Goal: Complete application form: Complete application form

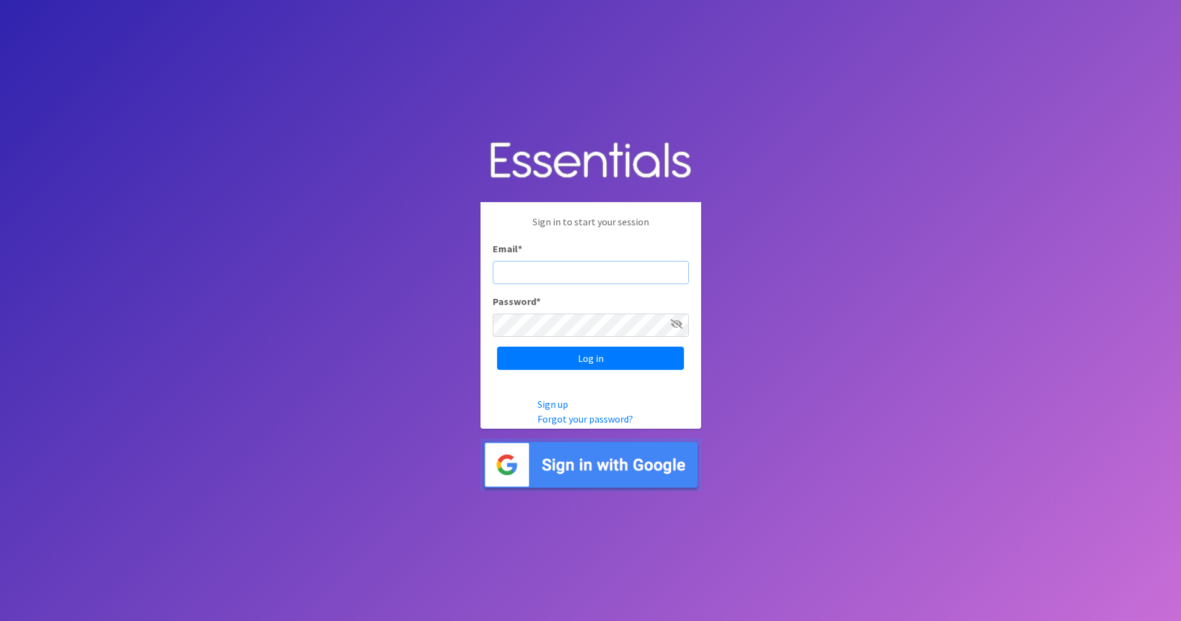
type input "[EMAIL_ADDRESS][DOMAIN_NAME]"
click at [535, 355] on input "Log in" at bounding box center [590, 358] width 187 height 23
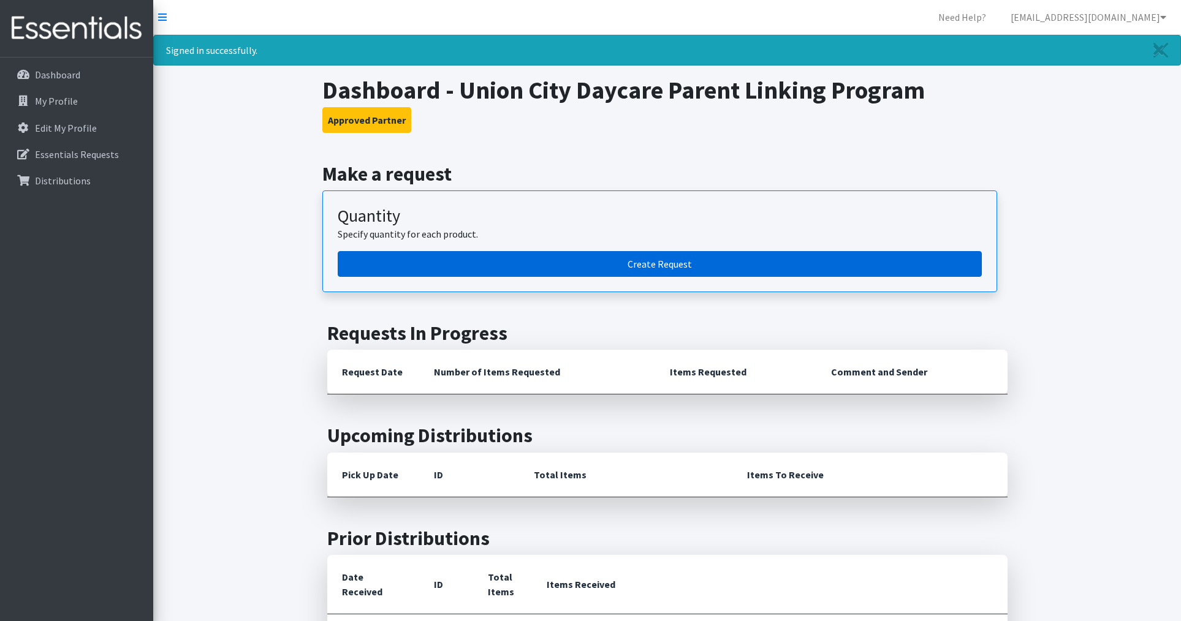
click at [569, 270] on link "Create Request" at bounding box center [660, 264] width 644 height 26
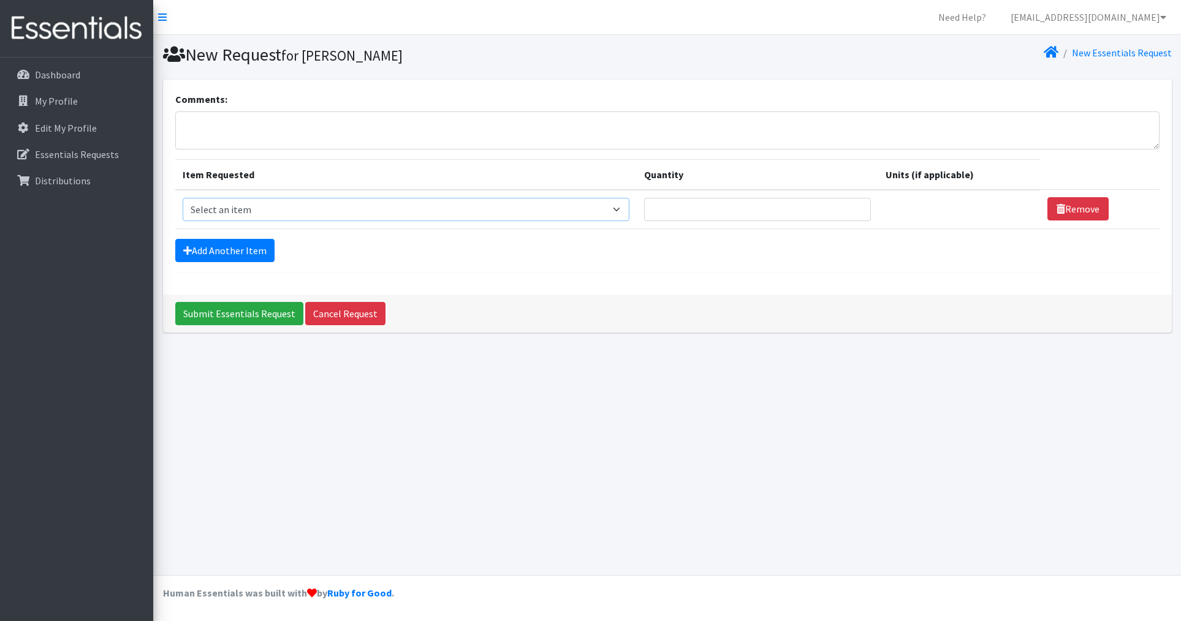
click at [623, 211] on select "Select an item # of Children this order will serve # of Individuals Living in H…" at bounding box center [406, 209] width 447 height 23
select select "13431"
click at [183, 198] on select "Select an item # of Children this order will serve # of Individuals Living in H…" at bounding box center [406, 209] width 447 height 23
click at [704, 216] on input "Quantity" at bounding box center [757, 209] width 227 height 23
type input "4"
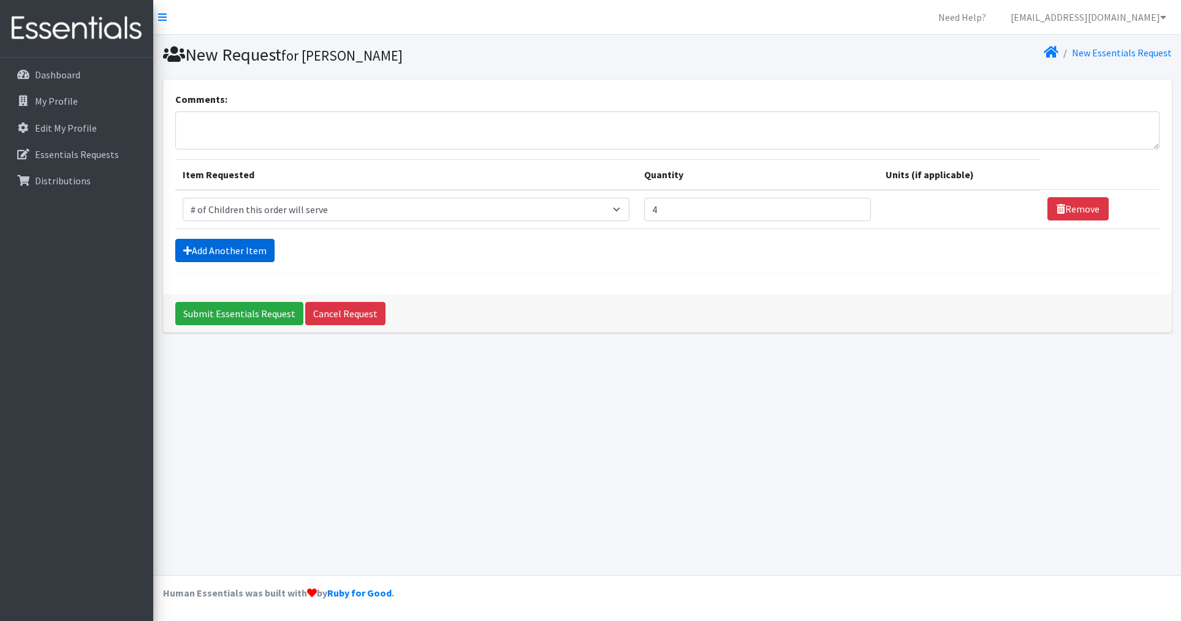
click at [235, 248] on link "Add Another Item" at bounding box center [224, 250] width 99 height 23
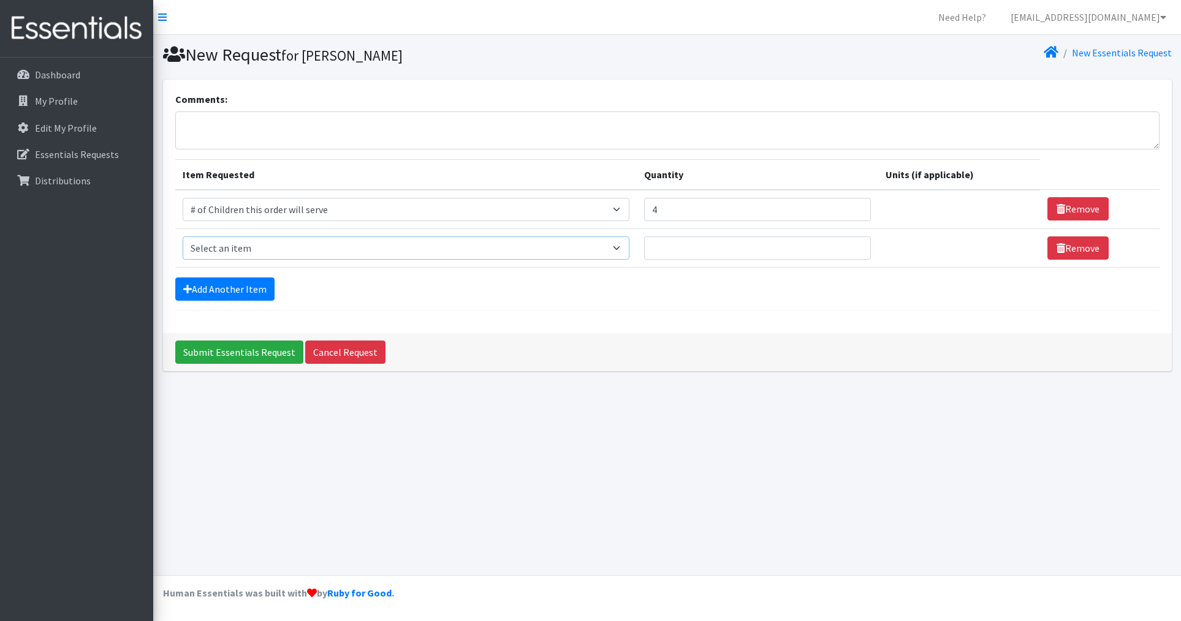
click at [280, 248] on select "Select an item # of Children this order will serve # of Individuals Living in H…" at bounding box center [406, 248] width 447 height 23
select select "6076"
click at [183, 237] on select "Select an item # of Children this order will serve # of Individuals Living in H…" at bounding box center [406, 248] width 447 height 23
click at [678, 250] on input "Quantity" at bounding box center [757, 248] width 227 height 23
type input "12"
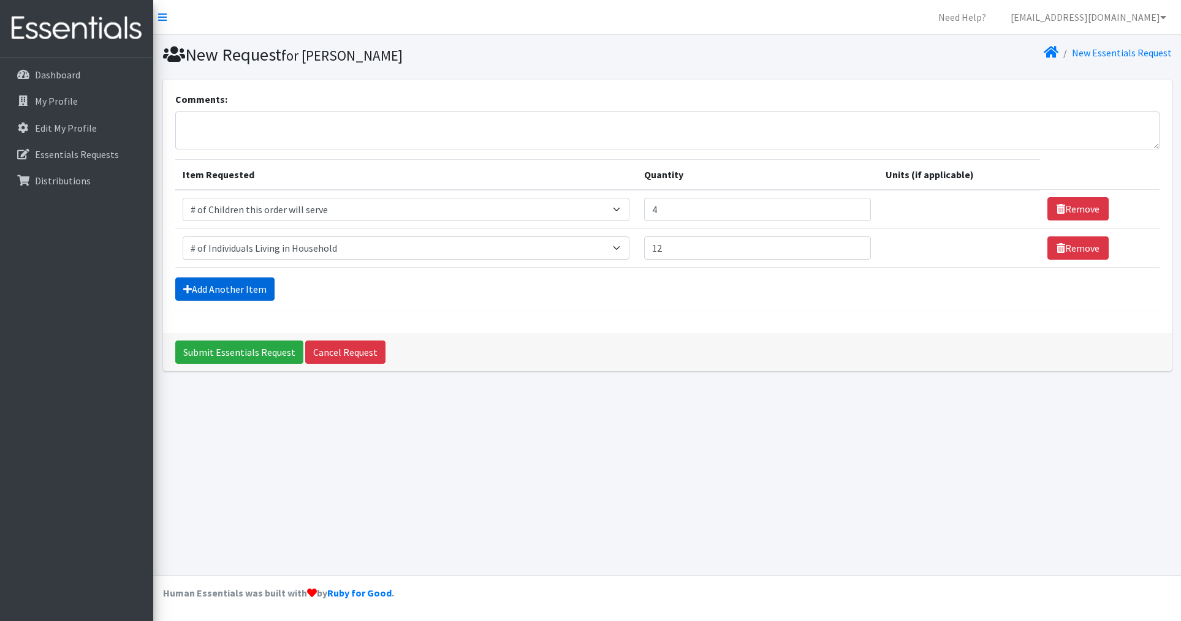
click at [193, 291] on link "Add Another Item" at bounding box center [224, 289] width 99 height 23
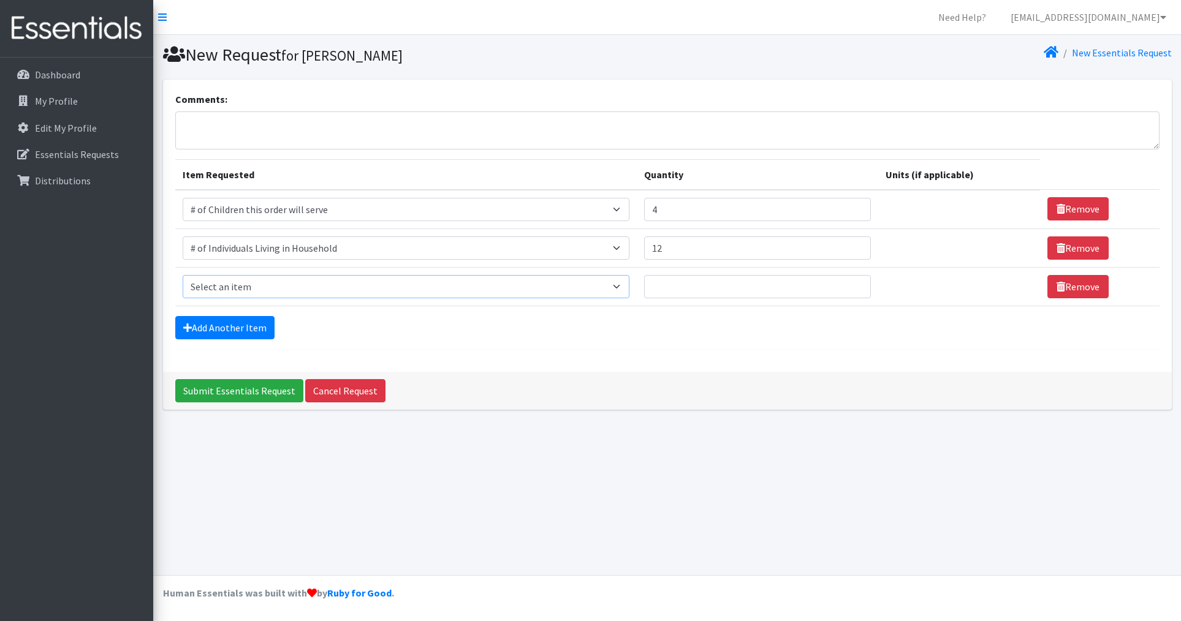
click at [214, 289] on select "Select an item # of Children this order will serve # of Individuals Living in H…" at bounding box center [406, 286] width 447 height 23
select select "1933"
click at [183, 275] on select "Select an item # of Children this order will serve # of Individuals Living in H…" at bounding box center [406, 286] width 447 height 23
click at [743, 282] on input "Quantity" at bounding box center [757, 286] width 227 height 23
type input "2"
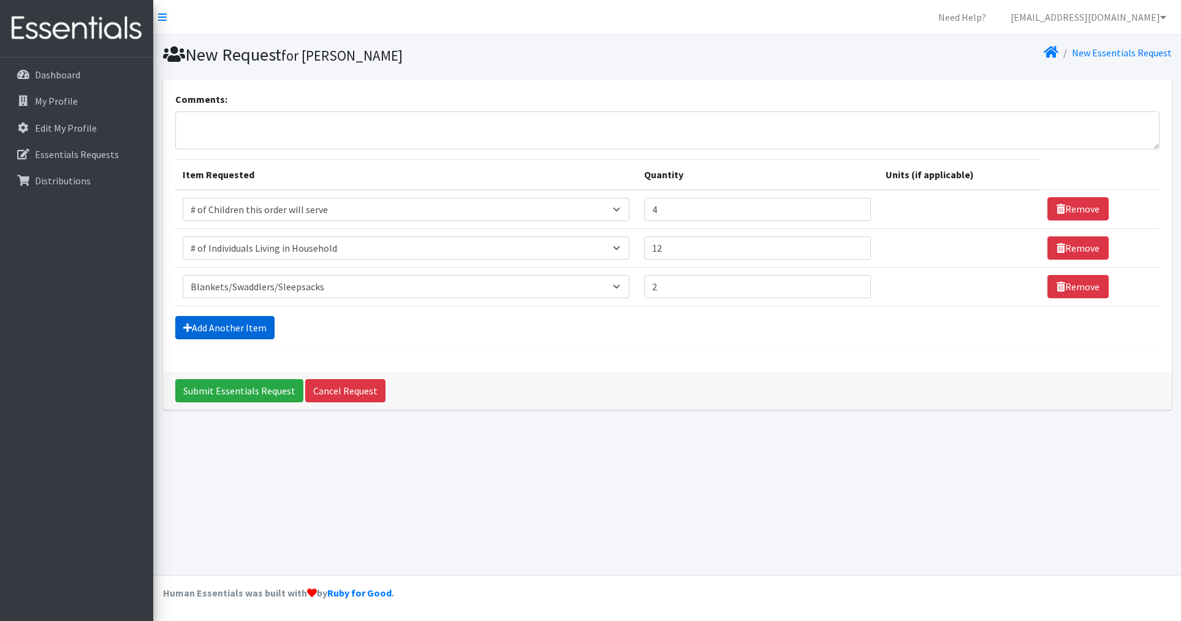
click at [203, 325] on link "Add Another Item" at bounding box center [224, 327] width 99 height 23
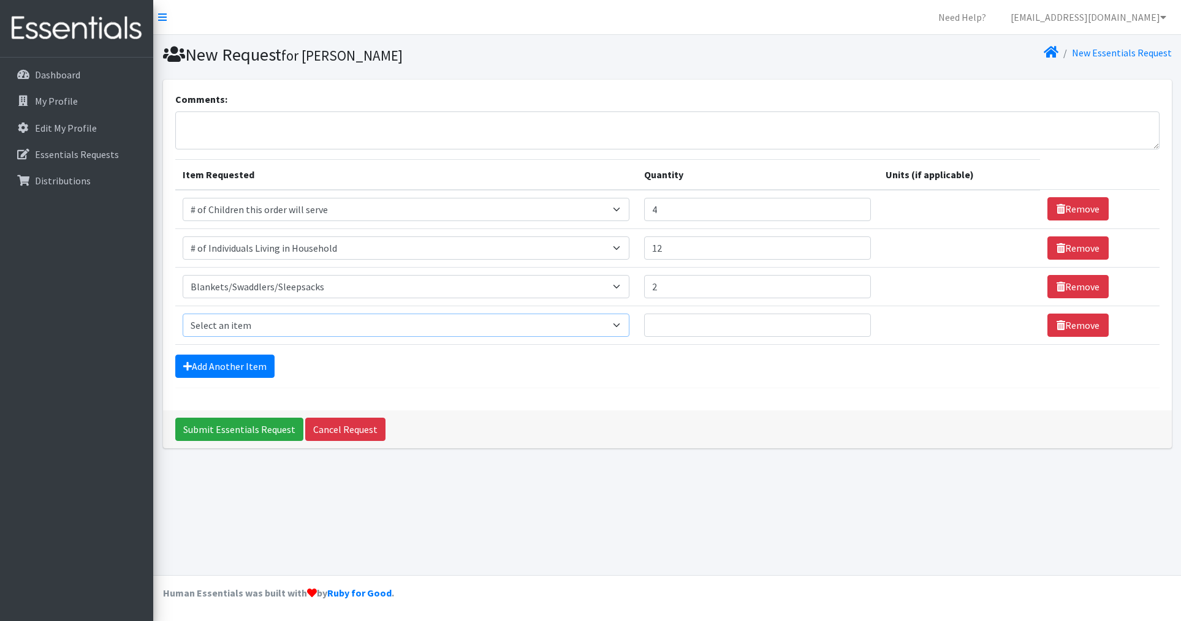
click at [211, 325] on select "Select an item # of Children this order will serve # of Individuals Living in H…" at bounding box center [406, 325] width 447 height 23
select select "1974"
click at [183, 314] on select "Select an item # of Children this order will serve # of Individuals Living in H…" at bounding box center [406, 325] width 447 height 23
click at [724, 320] on input "Quantity" at bounding box center [757, 325] width 227 height 23
type input "4"
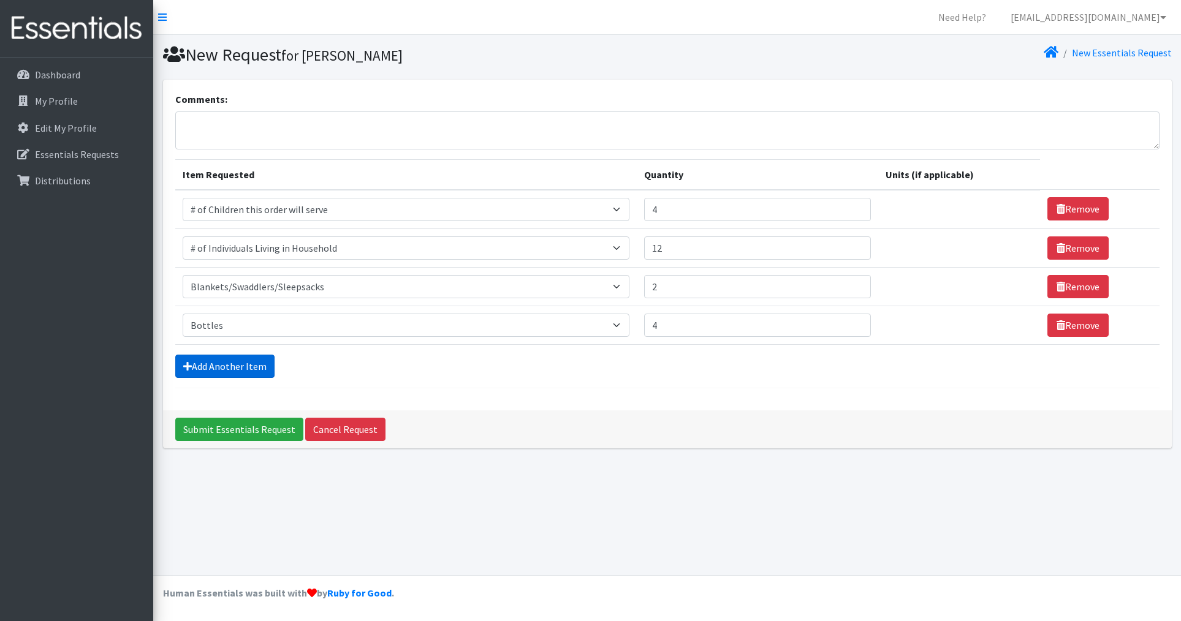
click at [199, 375] on link "Add Another Item" at bounding box center [224, 366] width 99 height 23
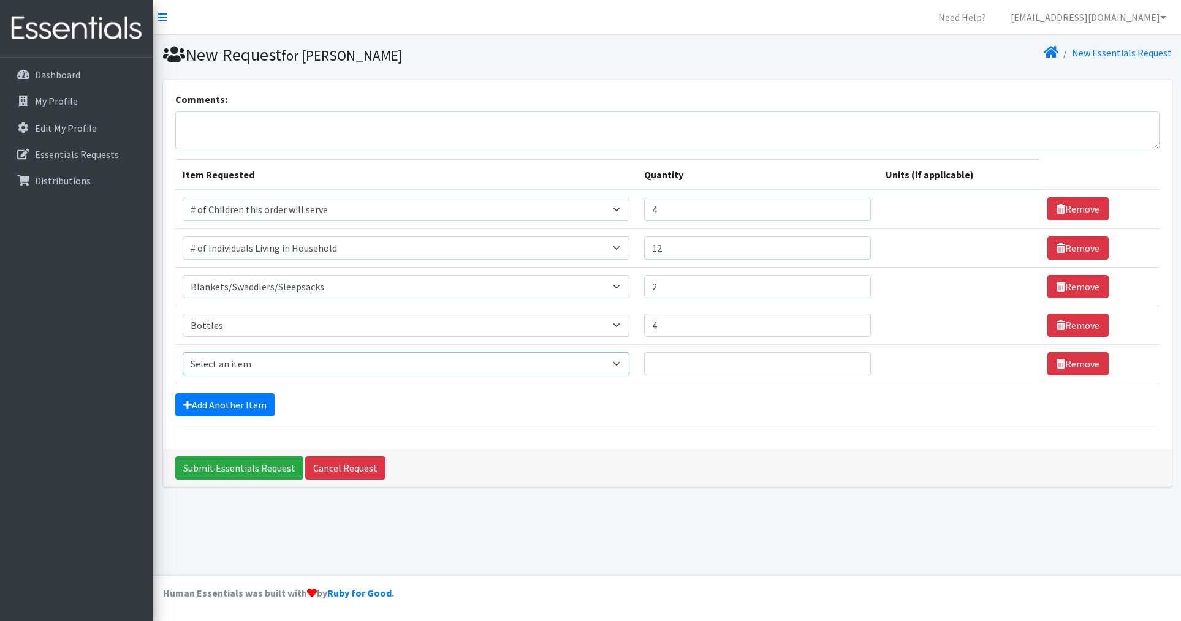
click at [290, 362] on select "Select an item # of Children this order will serve # of Individuals Living in H…" at bounding box center [406, 363] width 447 height 23
select select "1938"
click at [183, 352] on select "Select an item # of Children this order will serve # of Individuals Living in H…" at bounding box center [406, 363] width 447 height 23
click at [687, 368] on input "Quantity" at bounding box center [757, 363] width 227 height 23
type input "2"
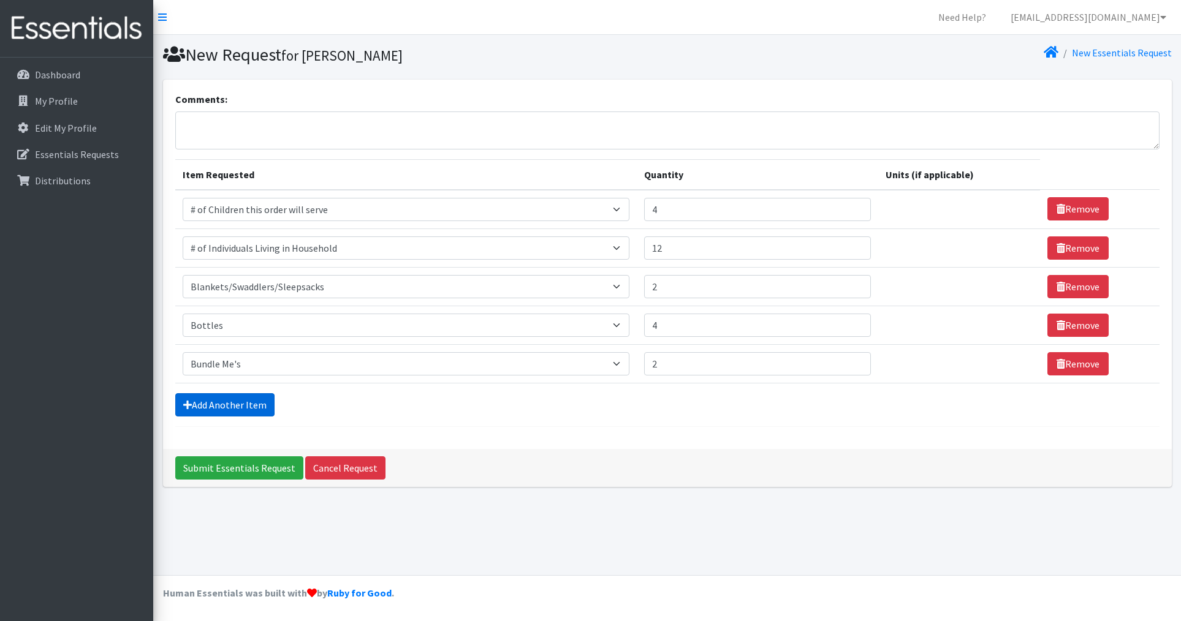
click at [245, 411] on link "Add Another Item" at bounding box center [224, 404] width 99 height 23
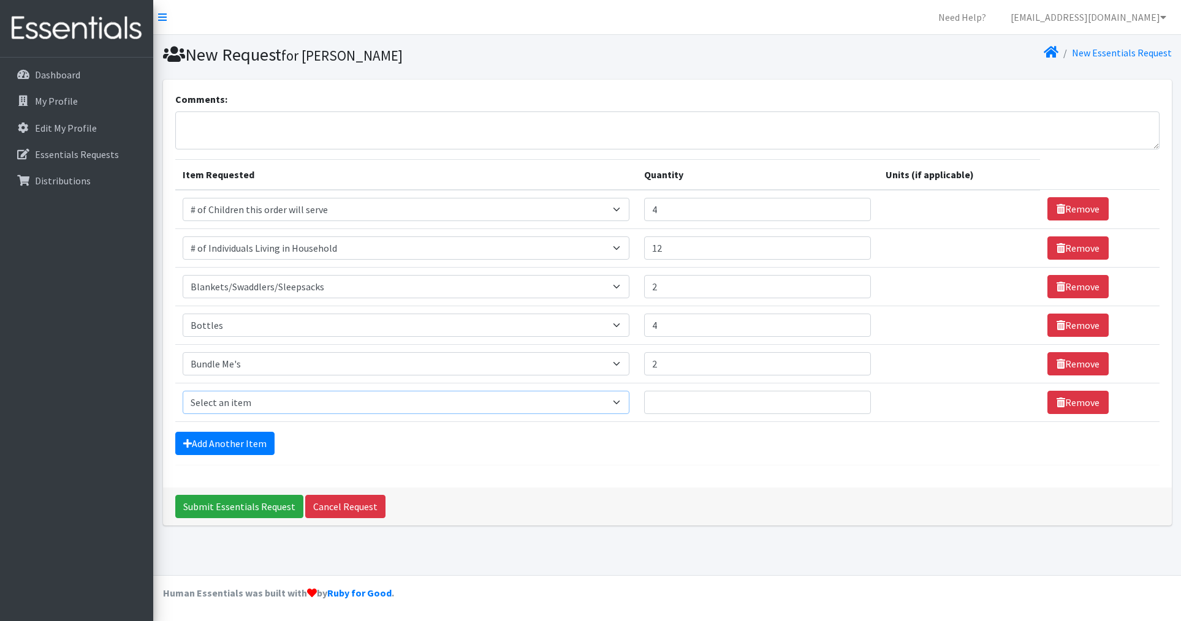
click at [227, 407] on select "Select an item # of Children this order will serve # of Individuals Living in H…" at bounding box center [406, 402] width 447 height 23
select select "5742"
click at [183, 391] on select "Select an item # of Children this order will serve # of Individuals Living in H…" at bounding box center [406, 402] width 447 height 23
click at [723, 411] on input "Quantity" at bounding box center [757, 402] width 227 height 23
type input "2"
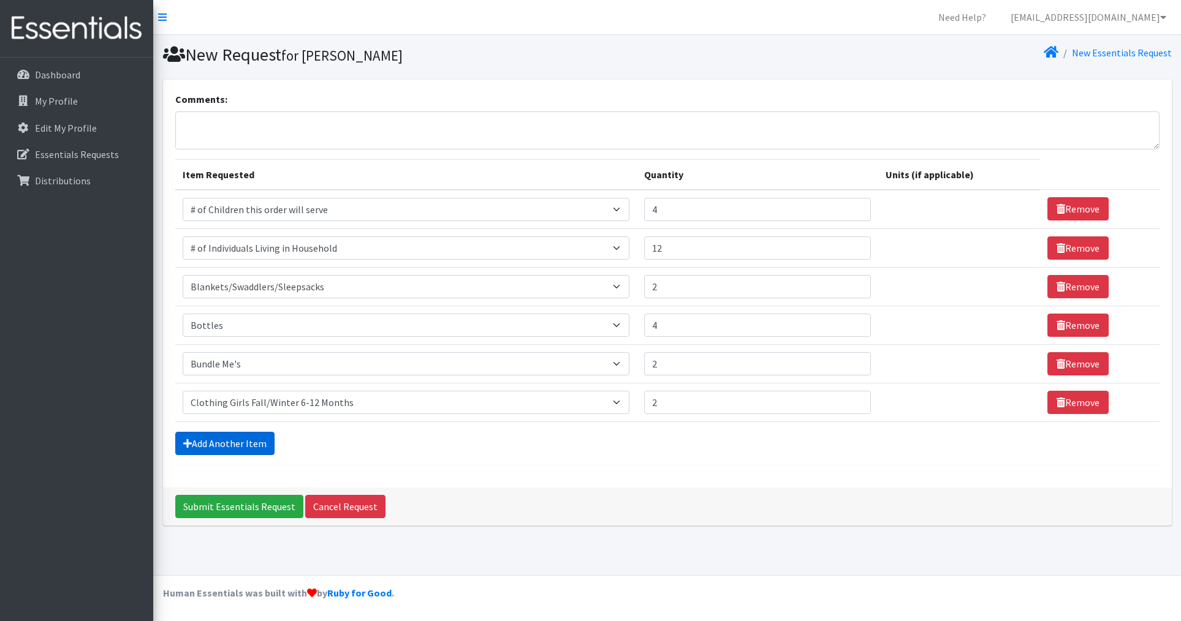
click at [255, 440] on link "Add Another Item" at bounding box center [224, 443] width 99 height 23
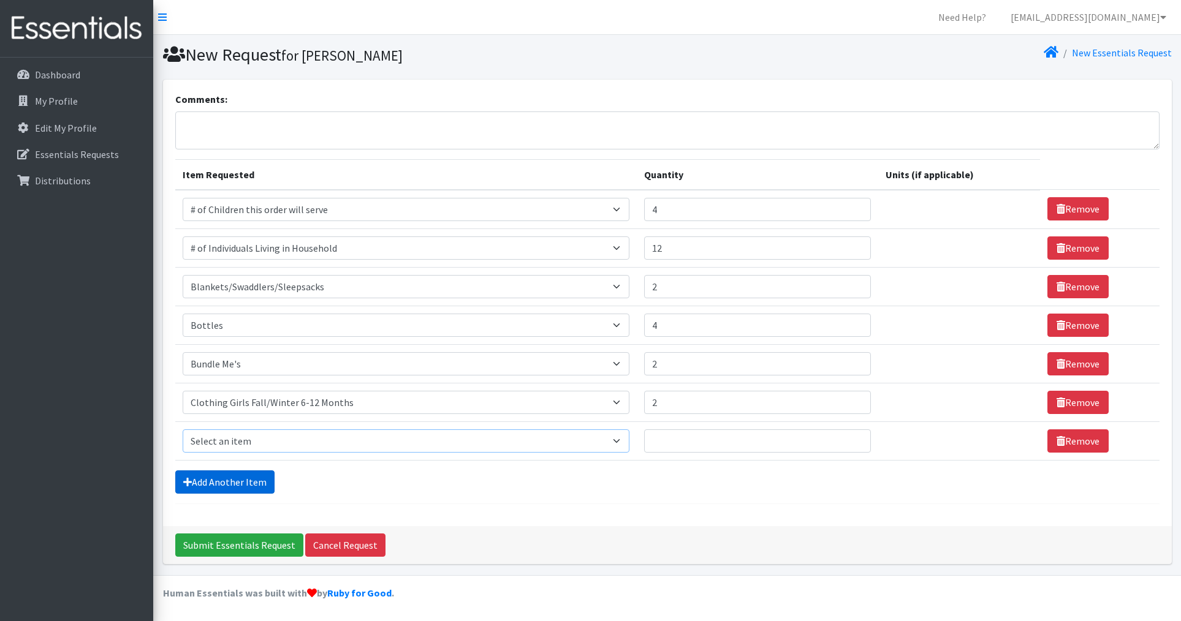
click at [255, 440] on select "Select an item # of Children this order will serve # of Individuals Living in H…" at bounding box center [406, 441] width 447 height 23
select select "1971"
click at [183, 430] on select "Select an item # of Children this order will serve # of Individuals Living in H…" at bounding box center [406, 441] width 447 height 23
drag, startPoint x: 719, startPoint y: 461, endPoint x: 718, endPoint y: 450, distance: 11.1
click at [719, 461] on form "Comments: Item Requested Quantity Units (if applicable) Item Requested Select a…" at bounding box center [667, 298] width 984 height 412
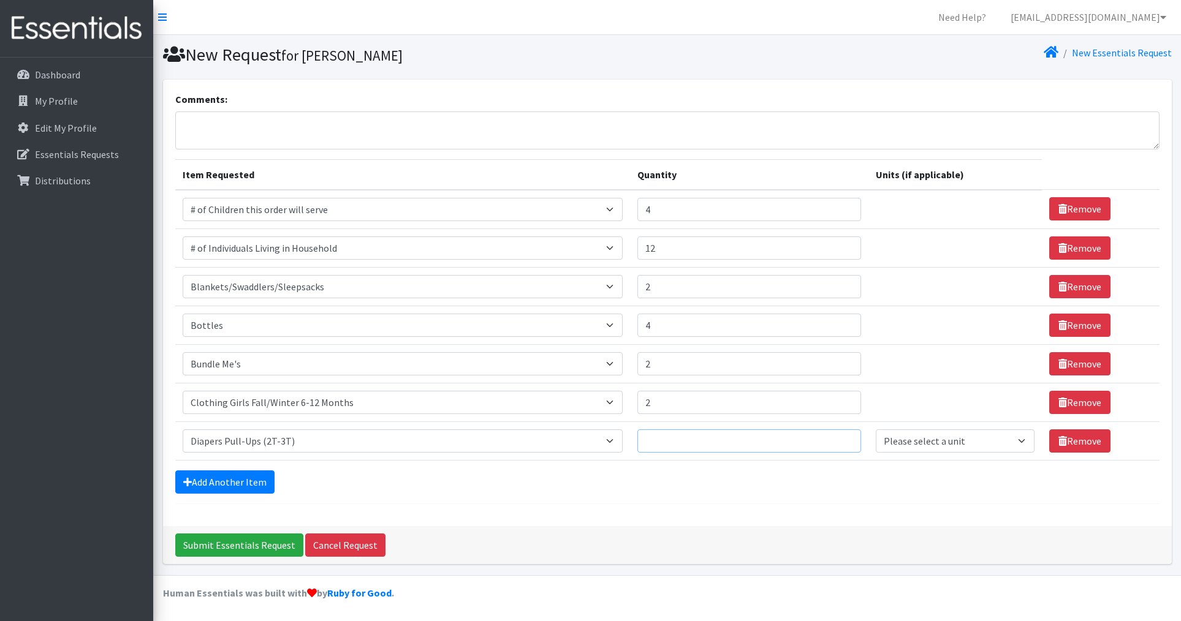
click at [717, 444] on input "Quantity" at bounding box center [748, 441] width 223 height 23
type input "1"
click at [942, 441] on select "Please select a unit units Packs" at bounding box center [955, 441] width 159 height 23
select select "Pack"
click at [876, 430] on select "Please select a unit units Packs" at bounding box center [955, 441] width 159 height 23
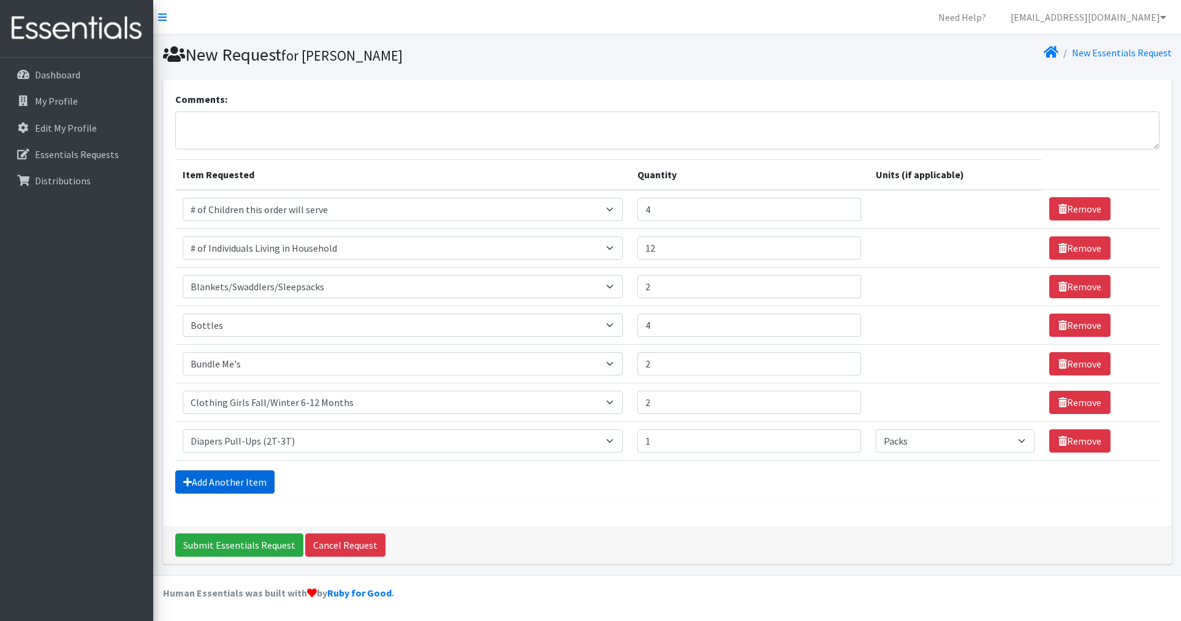
click at [205, 478] on link "Add Another Item" at bounding box center [224, 482] width 99 height 23
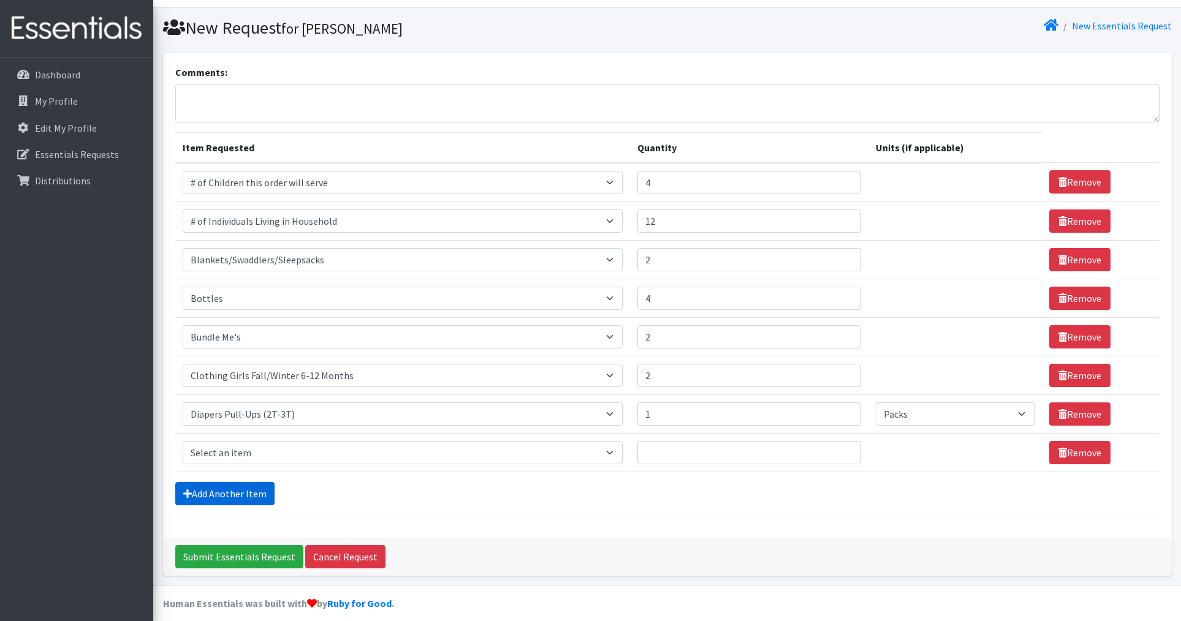
scroll to position [37, 0]
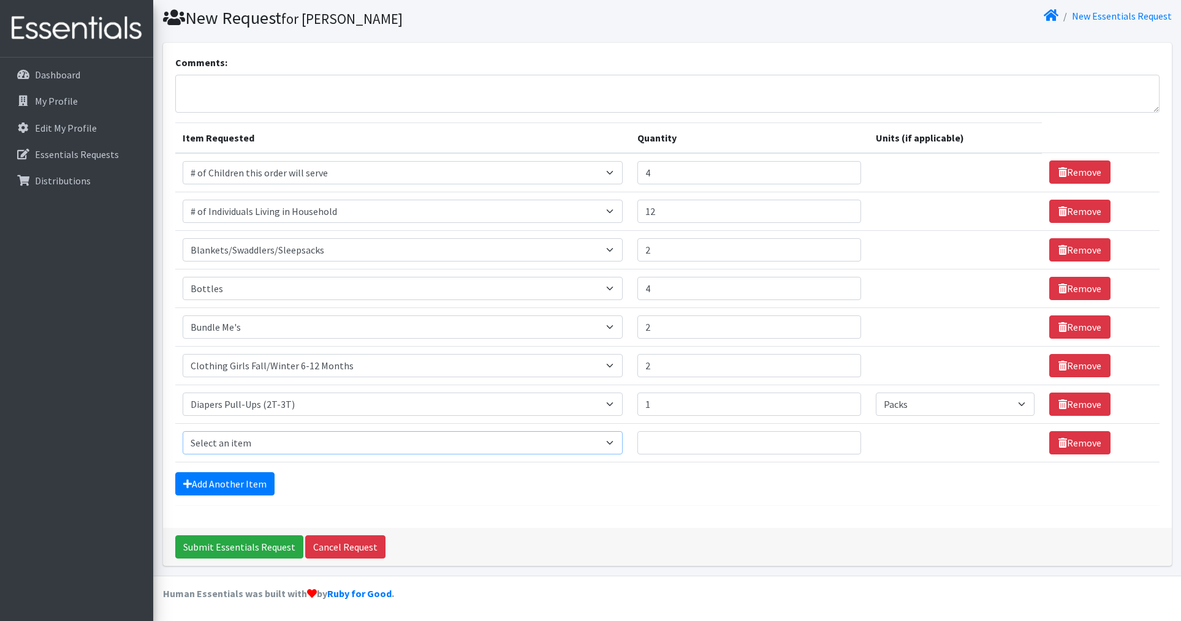
click at [286, 445] on select "Select an item # of Children this order will serve # of Individuals Living in H…" at bounding box center [403, 442] width 441 height 23
select select "1964"
click at [183, 431] on select "Select an item # of Children this order will serve # of Individuals Living in H…" at bounding box center [403, 442] width 441 height 23
click at [735, 441] on input "Quantity" at bounding box center [748, 442] width 223 height 23
type input "1"
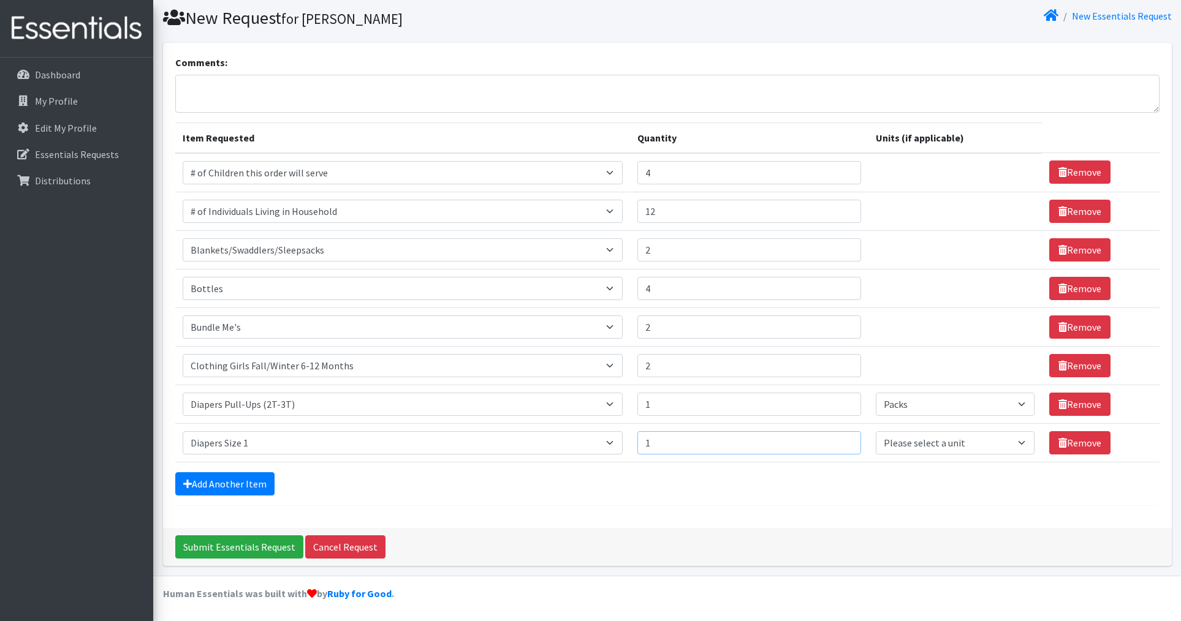
click at [832, 439] on input "1" at bounding box center [748, 442] width 223 height 23
click at [196, 474] on link "Add Another Item" at bounding box center [224, 483] width 99 height 23
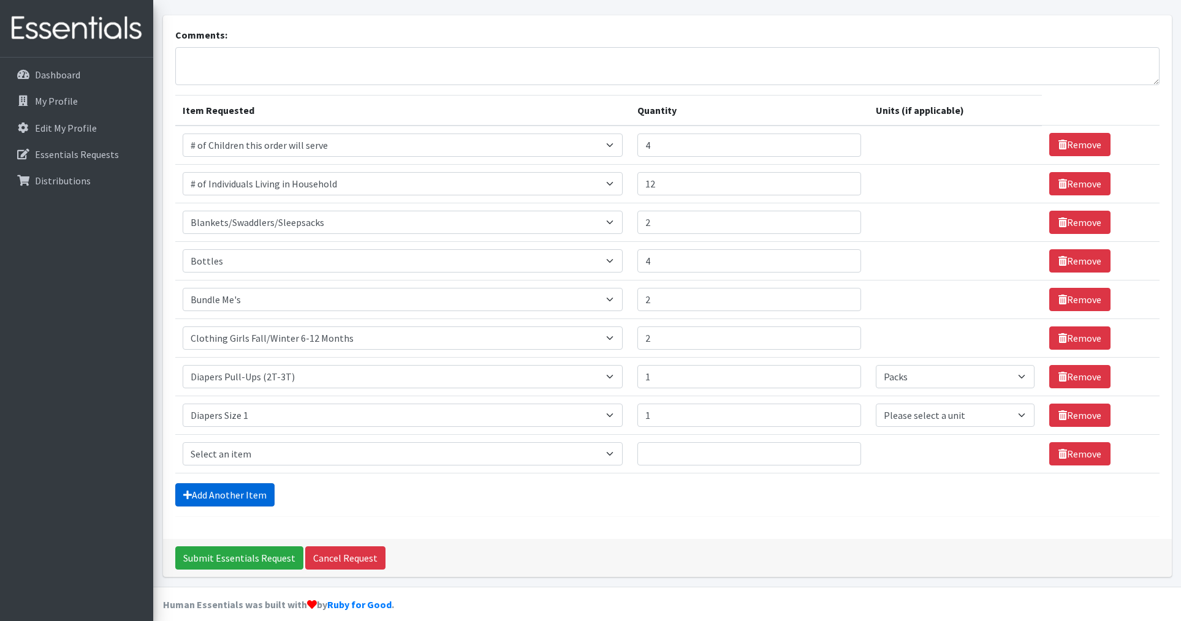
scroll to position [75, 0]
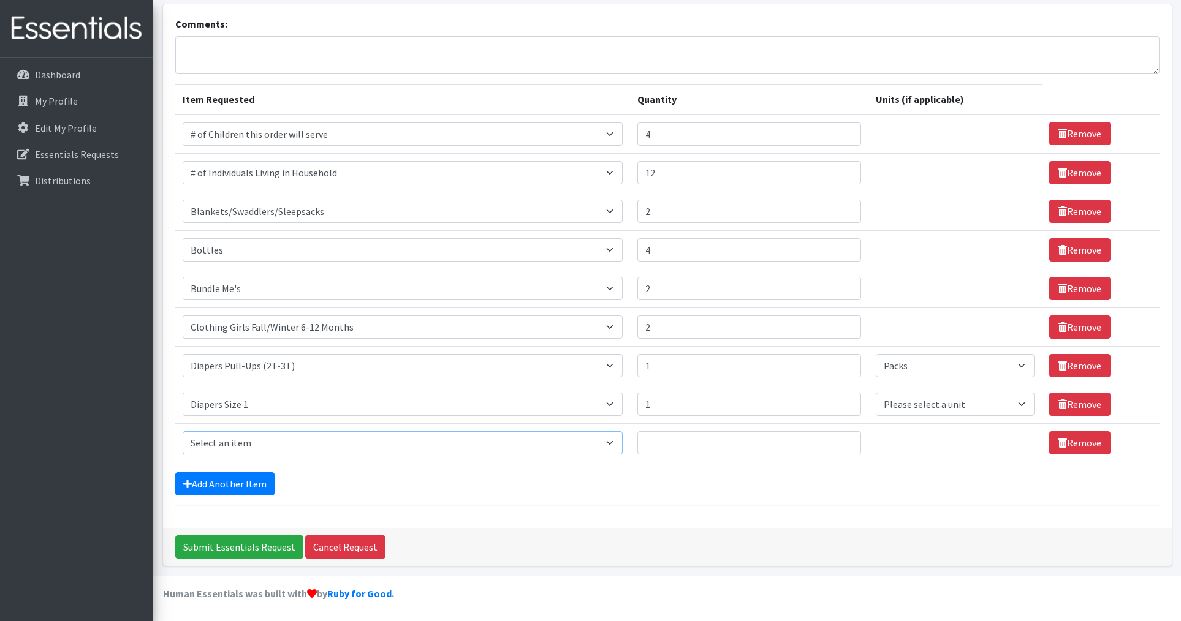
click at [279, 447] on select "Select an item # of Children this order will serve # of Individuals Living in H…" at bounding box center [403, 442] width 441 height 23
select select "1965"
click at [183, 431] on select "Select an item # of Children this order will serve # of Individuals Living in H…" at bounding box center [403, 442] width 441 height 23
click at [720, 444] on input "Quantity" at bounding box center [748, 442] width 223 height 23
type input "1"
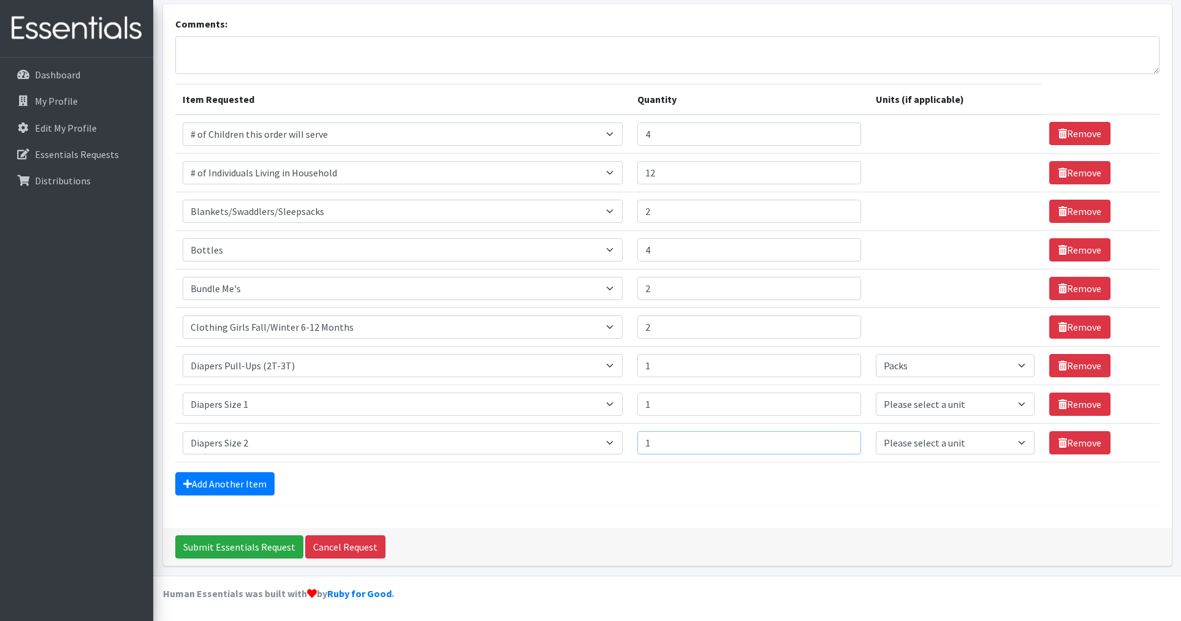
click at [835, 440] on input "1" at bounding box center [748, 442] width 223 height 23
click at [233, 483] on link "Add Another Item" at bounding box center [224, 483] width 99 height 23
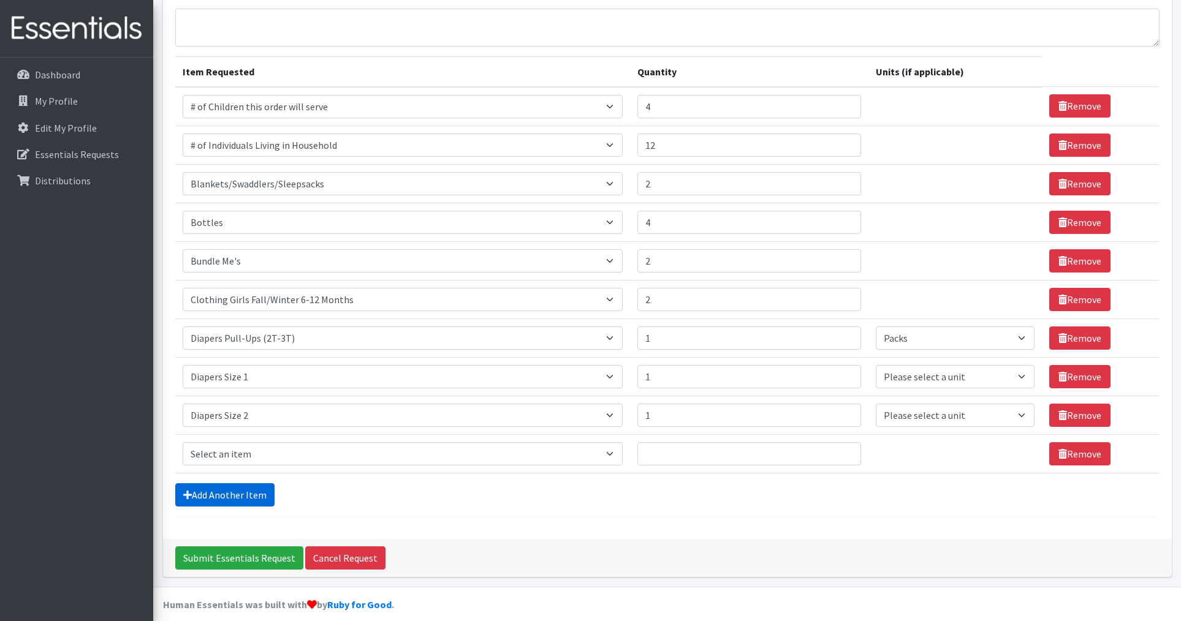
scroll to position [114, 0]
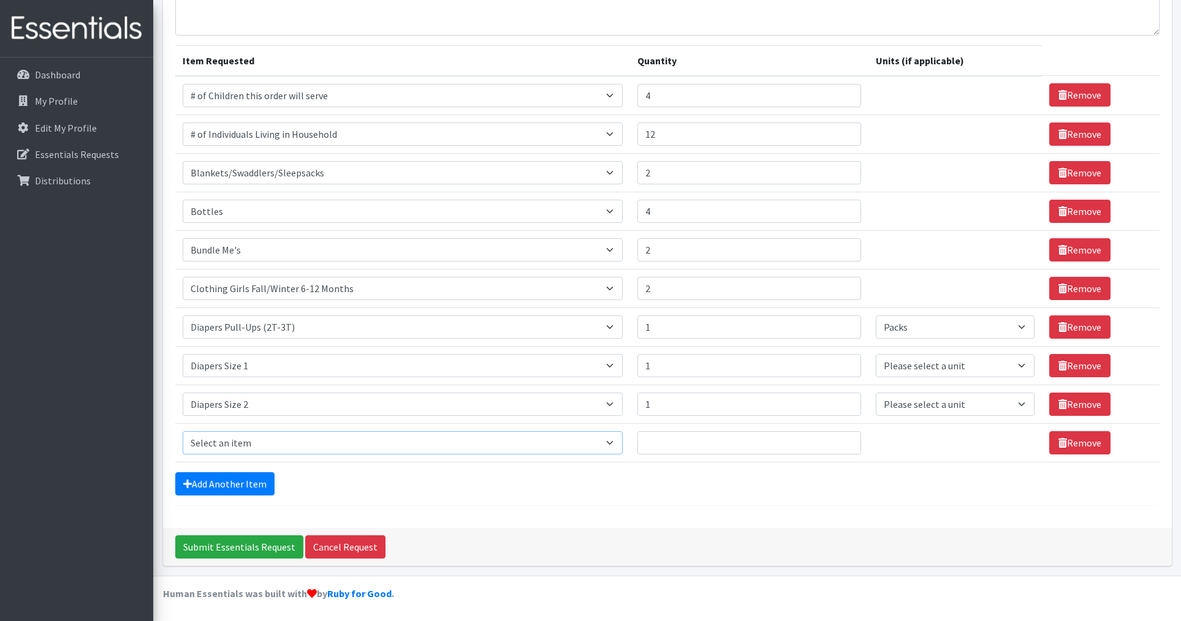
click at [245, 447] on select "Select an item # of Children this order will serve # of Individuals Living in H…" at bounding box center [403, 442] width 441 height 23
select select "1967"
click at [183, 431] on select "Select an item # of Children this order will serve # of Individuals Living in H…" at bounding box center [403, 442] width 441 height 23
click at [734, 438] on input "Quantity" at bounding box center [748, 442] width 223 height 23
type input "1"
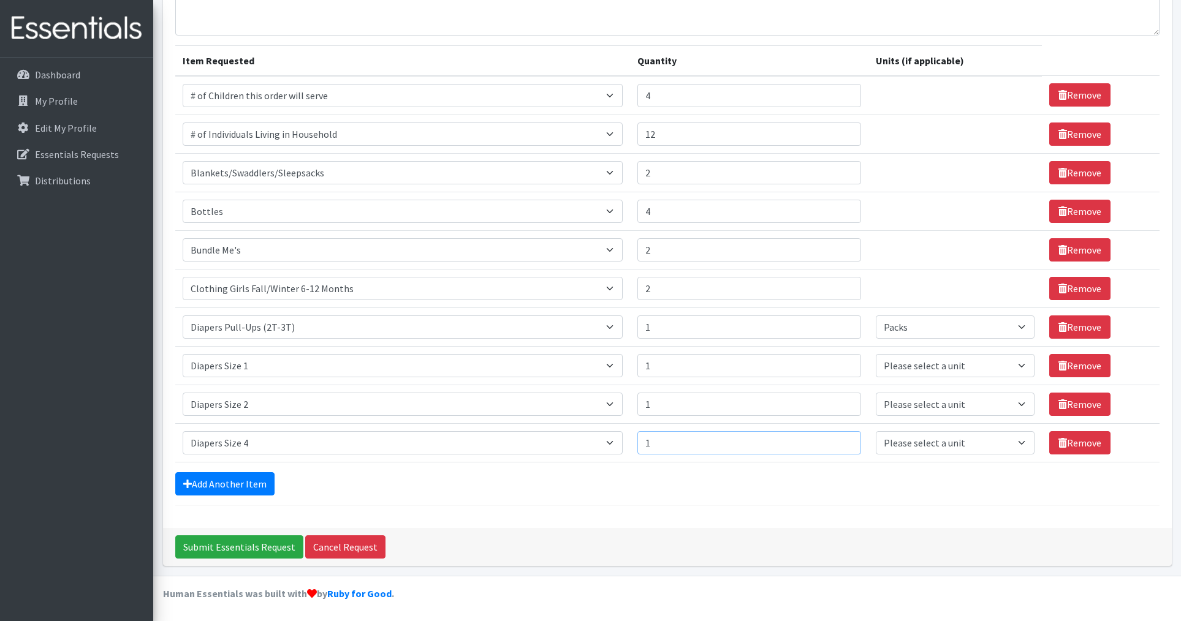
click at [834, 438] on input "1" at bounding box center [748, 442] width 223 height 23
click at [937, 401] on select "Please select a unit units Packs" at bounding box center [955, 404] width 159 height 23
select select "Pack"
click at [876, 393] on select "Please select a unit units Packs" at bounding box center [955, 404] width 159 height 23
click at [926, 368] on select "Please select a unit units Packs" at bounding box center [955, 365] width 159 height 23
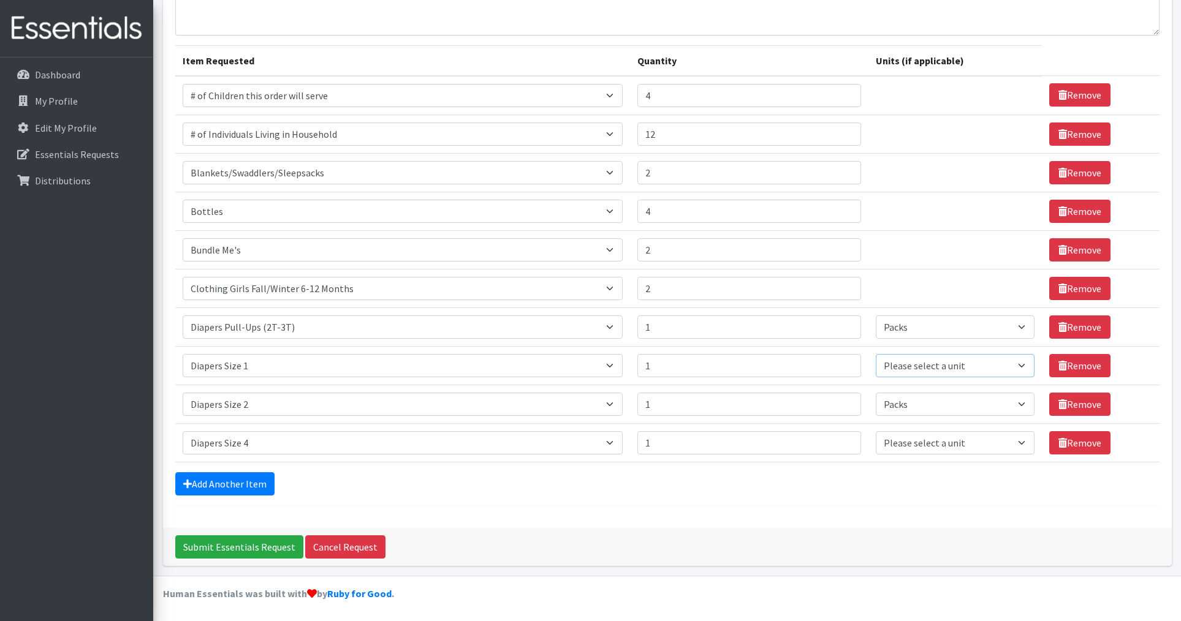
select select "Pack"
click at [876, 354] on select "Please select a unit units Packs" at bounding box center [955, 365] width 159 height 23
click at [931, 437] on select "Please select a unit units Packs" at bounding box center [955, 442] width 159 height 23
select select "Pack"
click at [876, 431] on select "Please select a unit units Packs" at bounding box center [955, 442] width 159 height 23
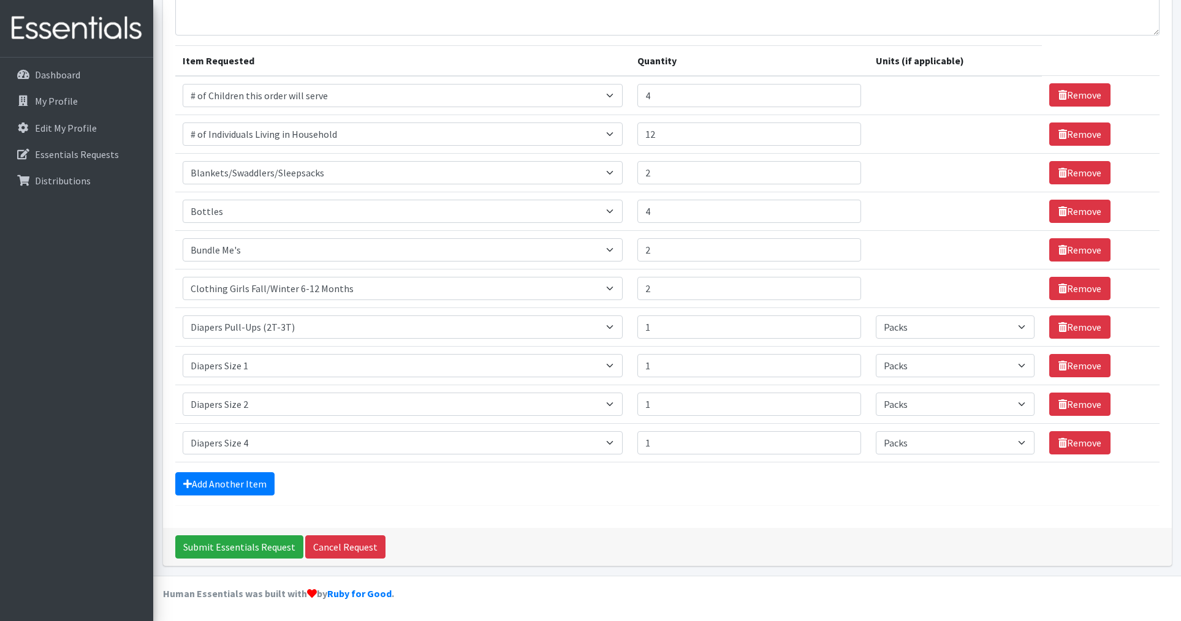
click at [200, 469] on form "Comments: Item Requested Quantity Units (if applicable) Item Requested Select a…" at bounding box center [667, 242] width 984 height 528
click at [201, 478] on link "Add Another Item" at bounding box center [224, 483] width 99 height 23
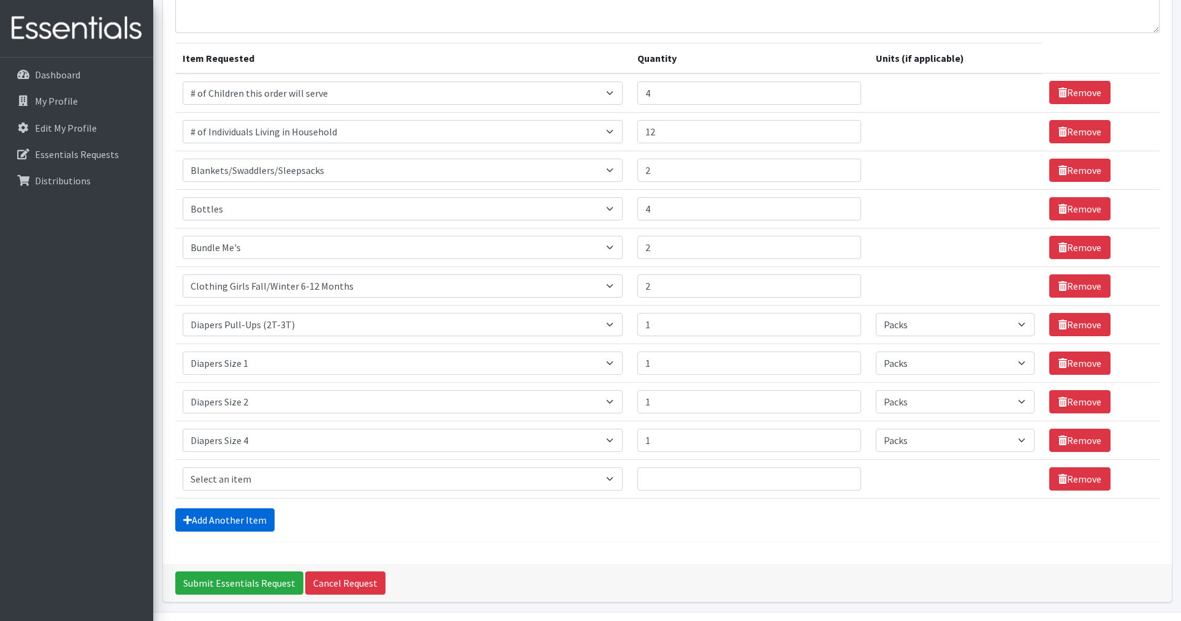
scroll to position [153, 0]
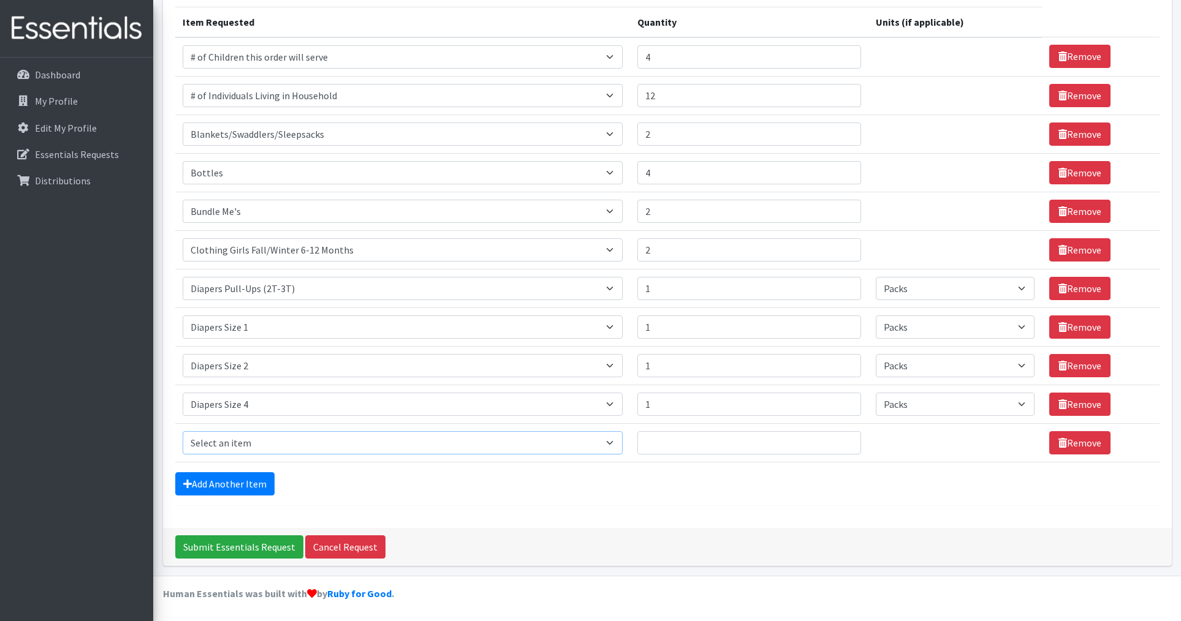
click at [305, 444] on select "Select an item # of Children this order will serve # of Individuals Living in H…" at bounding box center [403, 442] width 441 height 23
select select "2005"
click at [183, 431] on select "Select an item # of Children this order will serve # of Individuals Living in H…" at bounding box center [403, 442] width 441 height 23
click at [698, 449] on input "Quantity" at bounding box center [748, 442] width 223 height 23
type input "12"
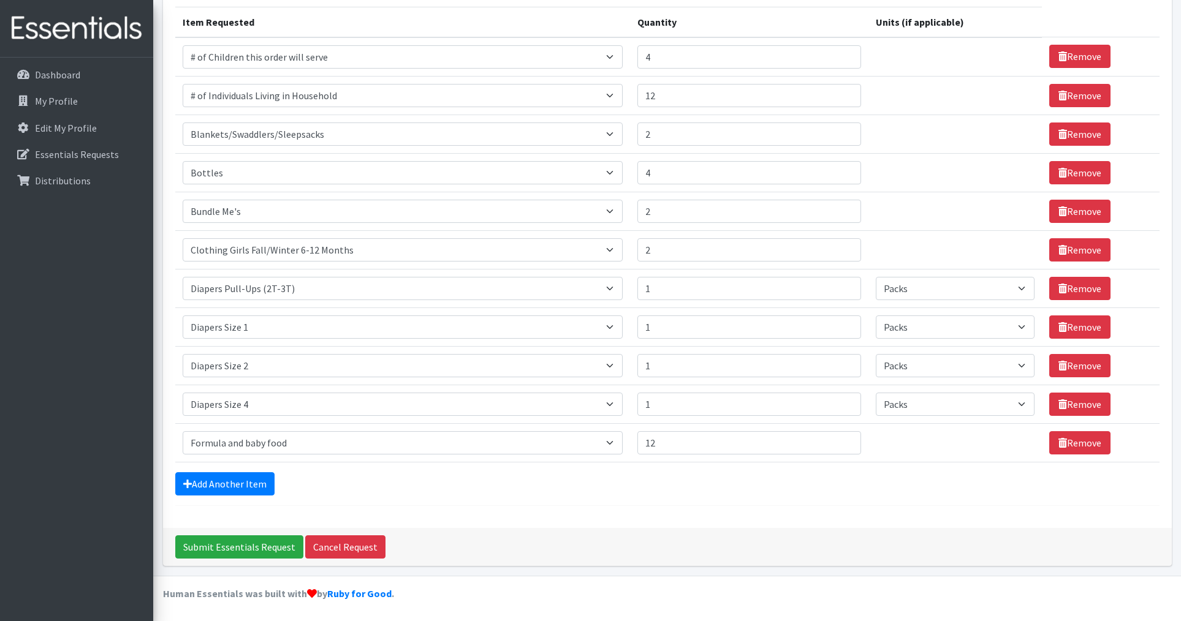
click at [173, 468] on div "Comments: Item Requested Quantity Units (if applicable) Item Requested Select a…" at bounding box center [667, 227] width 1009 height 601
click at [186, 476] on link "Add Another Item" at bounding box center [224, 483] width 99 height 23
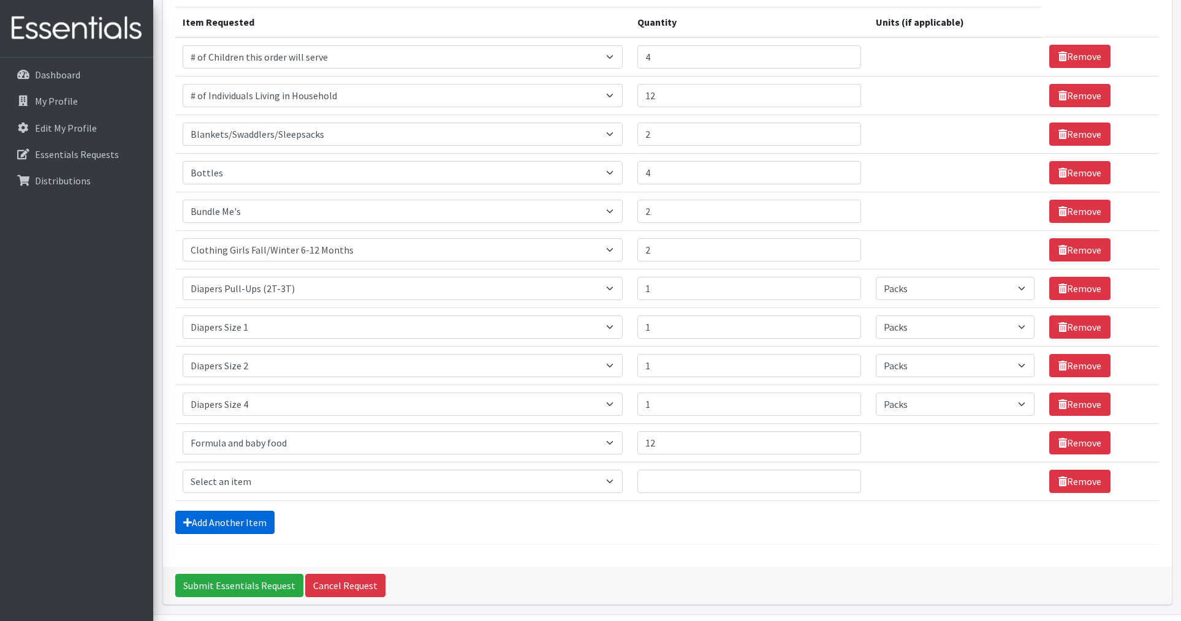
scroll to position [191, 0]
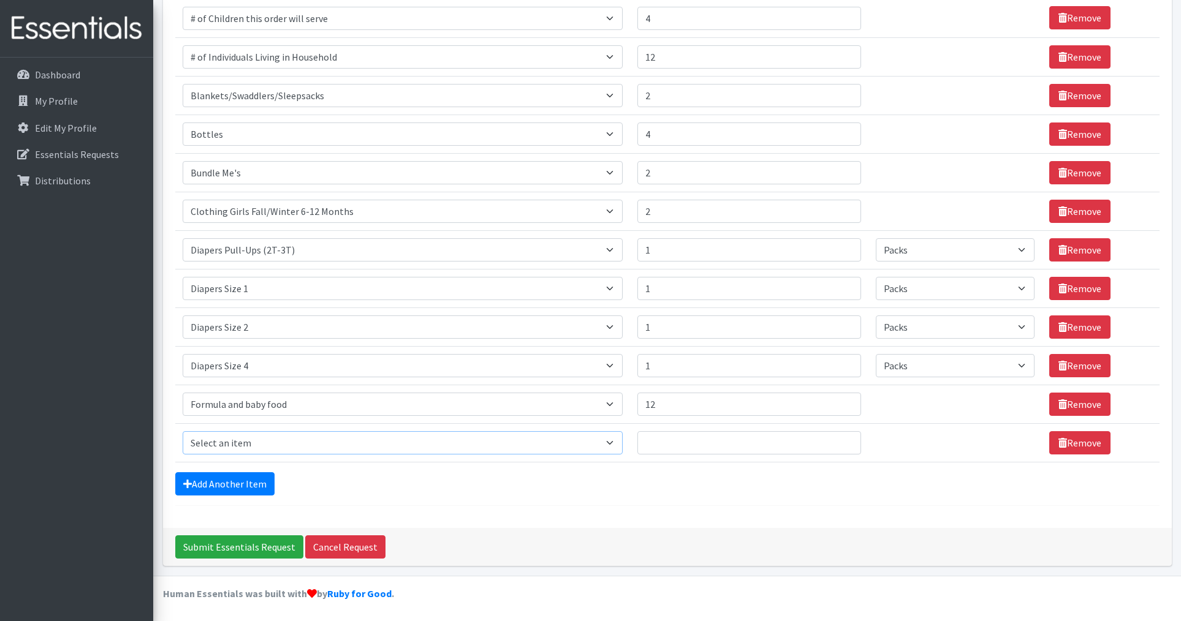
click at [272, 451] on select "Select an item # of Children this order will serve # of Individuals Living in H…" at bounding box center [403, 442] width 441 height 23
select select "5659"
click at [183, 431] on select "Select an item # of Children this order will serve # of Individuals Living in H…" at bounding box center [403, 442] width 441 height 23
click at [681, 442] on input "Quantity" at bounding box center [748, 442] width 223 height 23
type input "12"
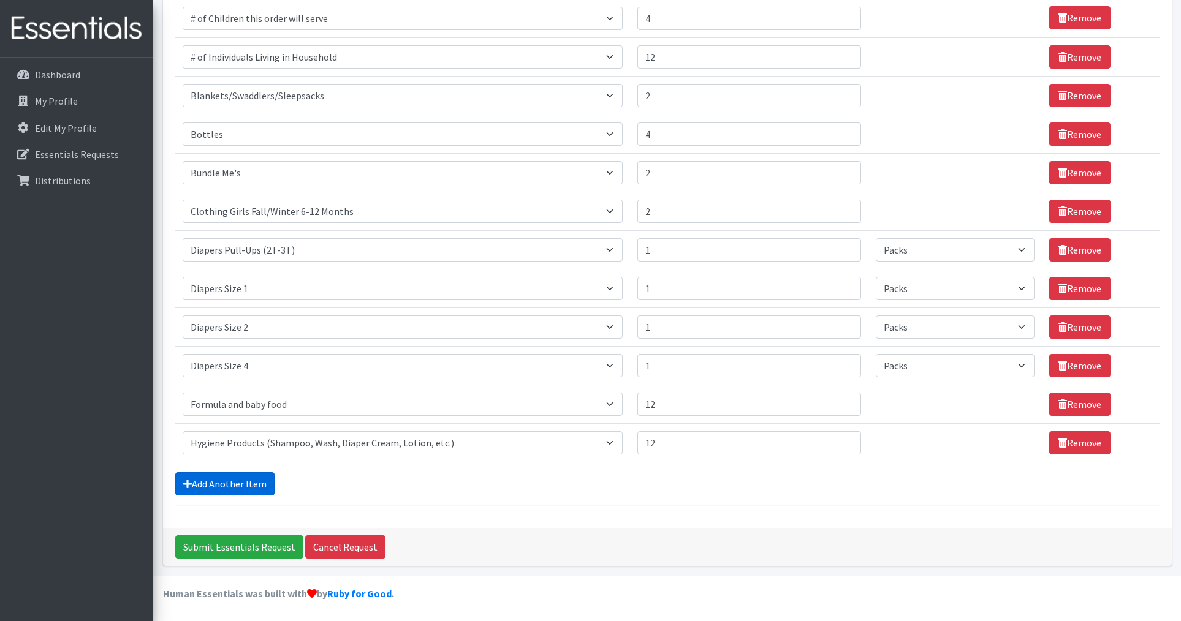
click at [248, 482] on link "Add Another Item" at bounding box center [224, 483] width 99 height 23
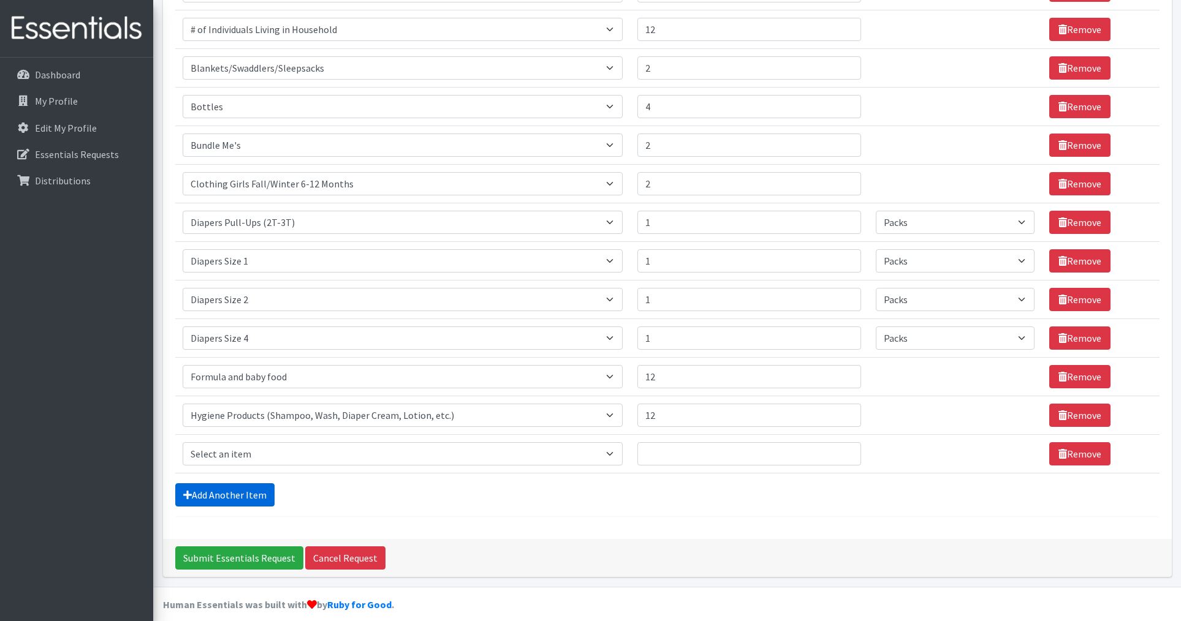
scroll to position [230, 0]
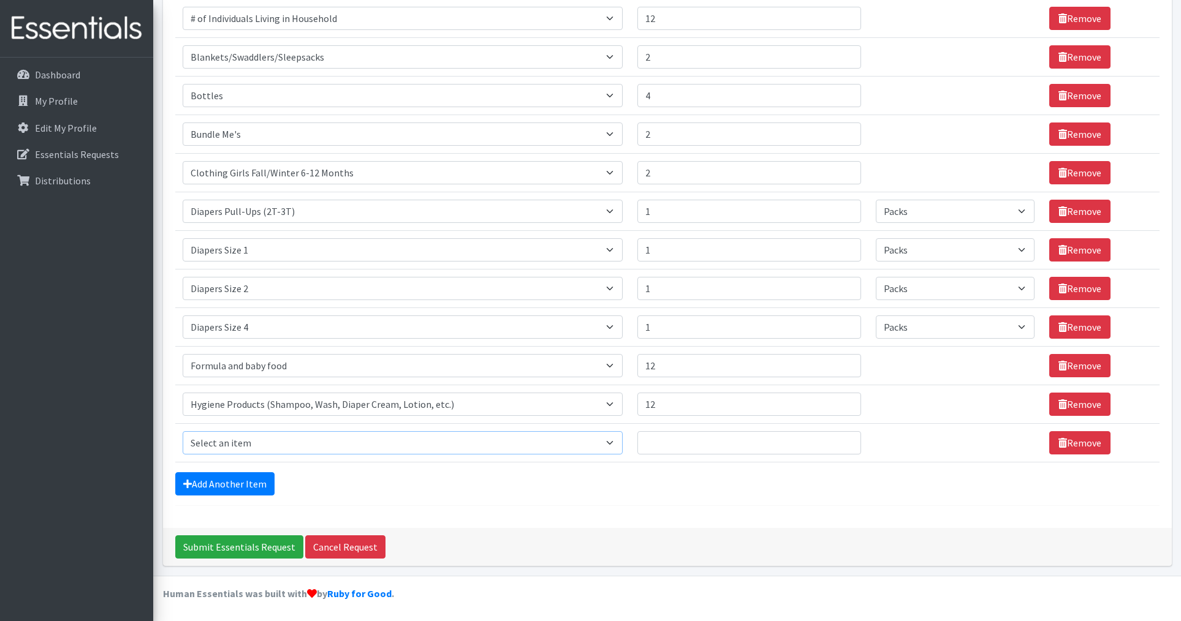
click at [263, 437] on select "Select an item # of Children this order will serve # of Individuals Living in H…" at bounding box center [403, 442] width 441 height 23
select select "14363"
click at [183, 431] on select "Select an item # of Children this order will serve # of Individuals Living in H…" at bounding box center [403, 442] width 441 height 23
click at [724, 448] on input "Quantity" at bounding box center [748, 442] width 223 height 23
type input "4"
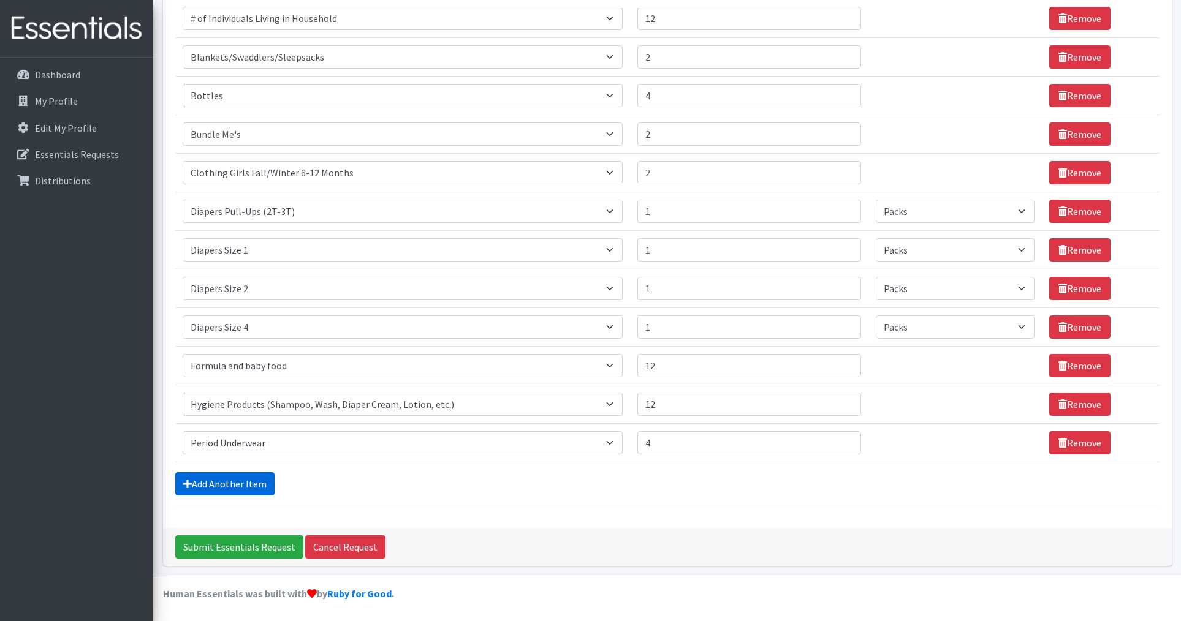
click at [224, 482] on link "Add Another Item" at bounding box center [224, 483] width 99 height 23
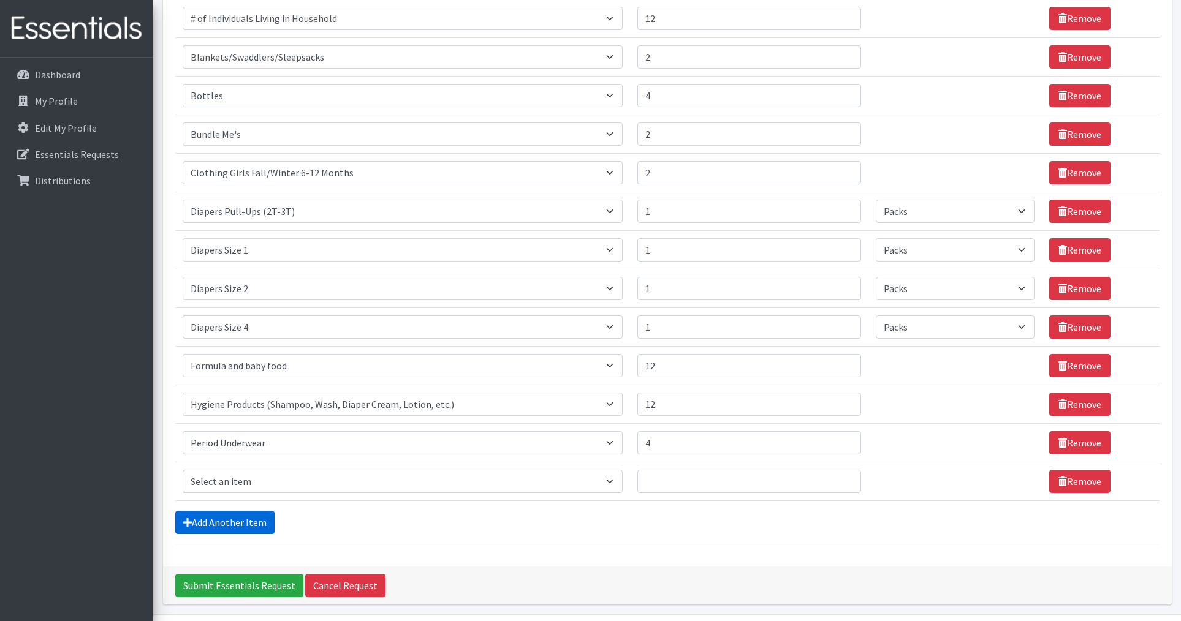
scroll to position [268, 0]
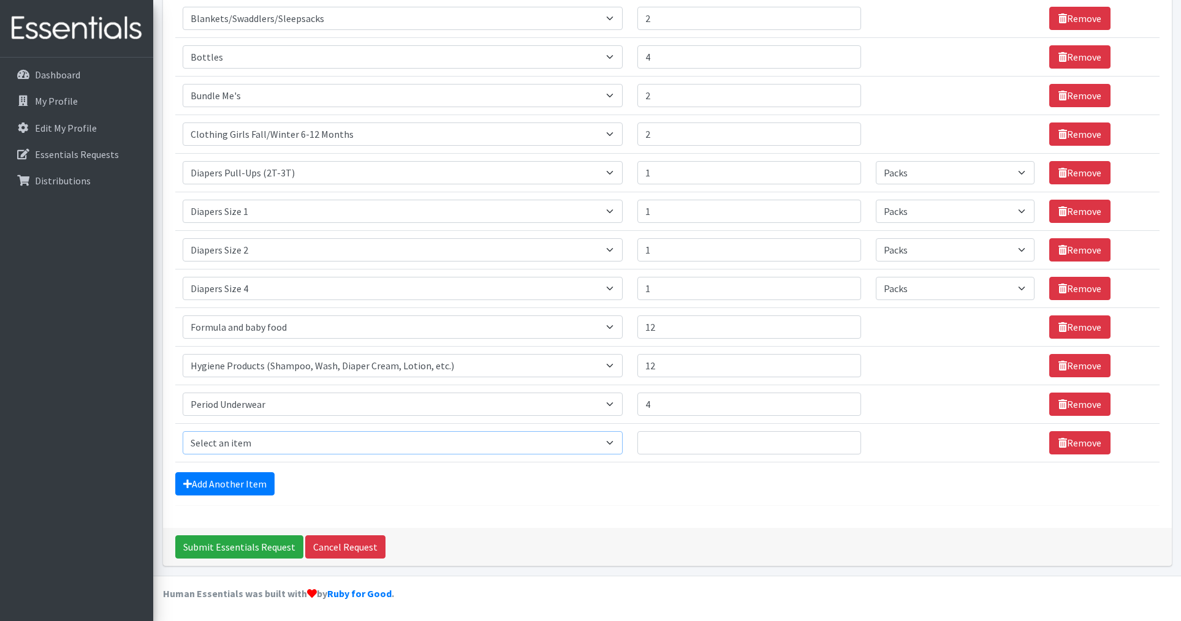
click at [263, 438] on select "Select an item # of Children this order will serve # of Individuals Living in H…" at bounding box center [403, 442] width 441 height 23
click at [183, 431] on select "Select an item # of Children this order will serve # of Individuals Living in H…" at bounding box center [403, 442] width 441 height 23
click at [286, 441] on select "Select an item # of Children this order will serve # of Individuals Living in H…" at bounding box center [403, 442] width 441 height 23
select select "5772"
click at [183, 431] on select "Select an item # of Children this order will serve # of Individuals Living in H…" at bounding box center [403, 442] width 441 height 23
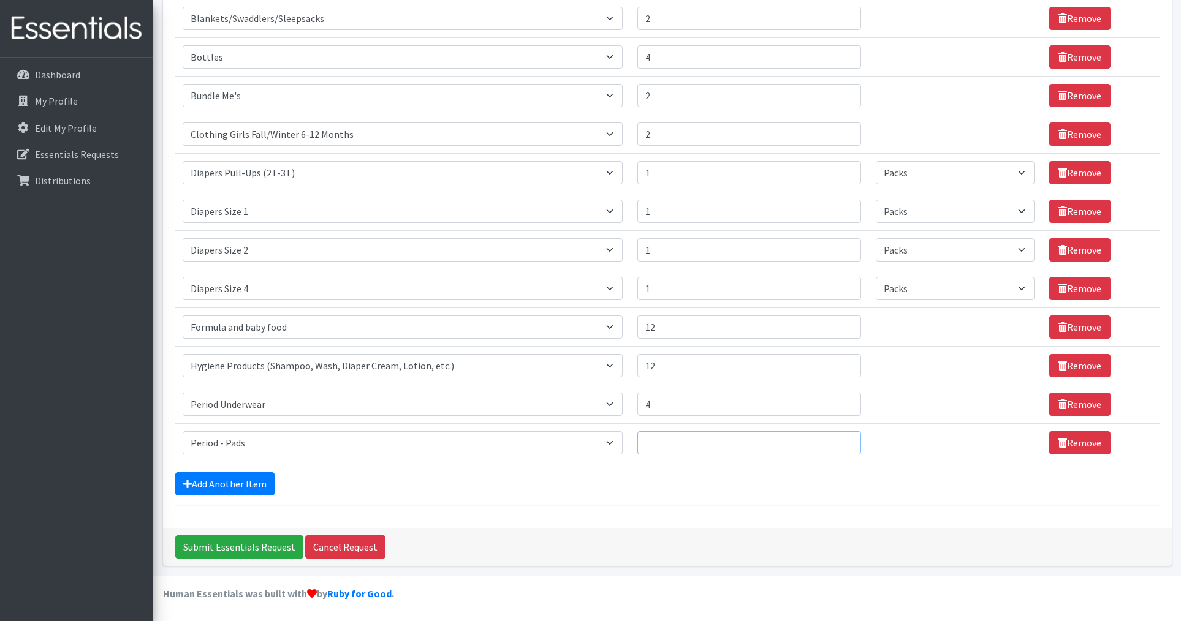
click at [691, 450] on input "Quantity" at bounding box center [748, 442] width 223 height 23
type input "4"
click at [211, 489] on link "Add Another Item" at bounding box center [224, 483] width 99 height 23
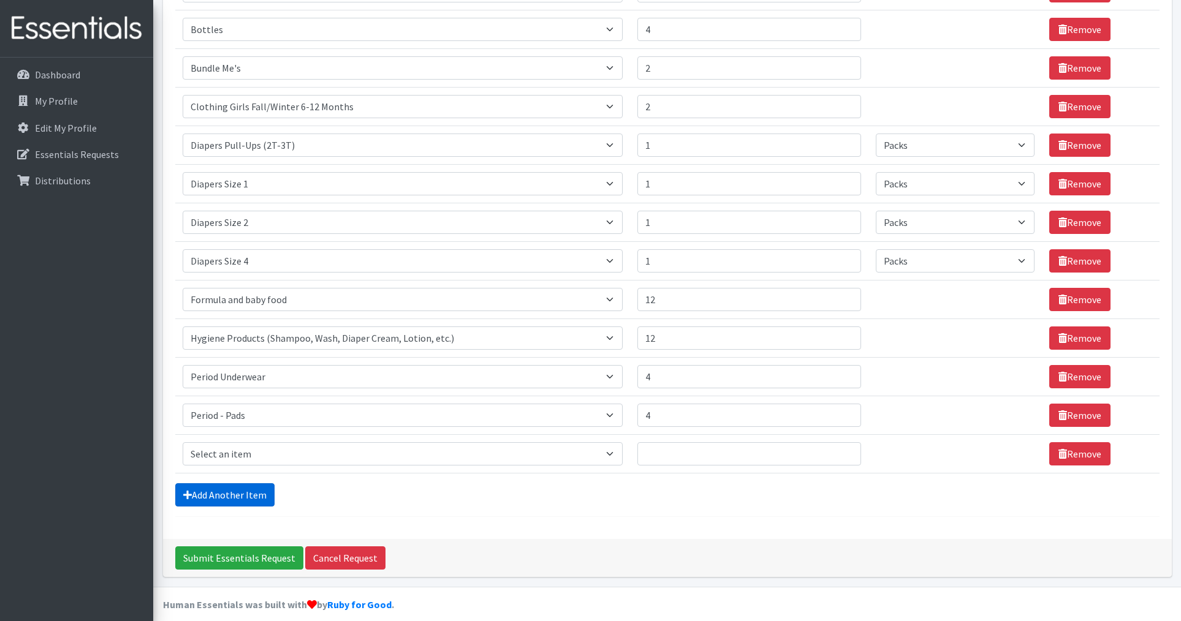
scroll to position [307, 0]
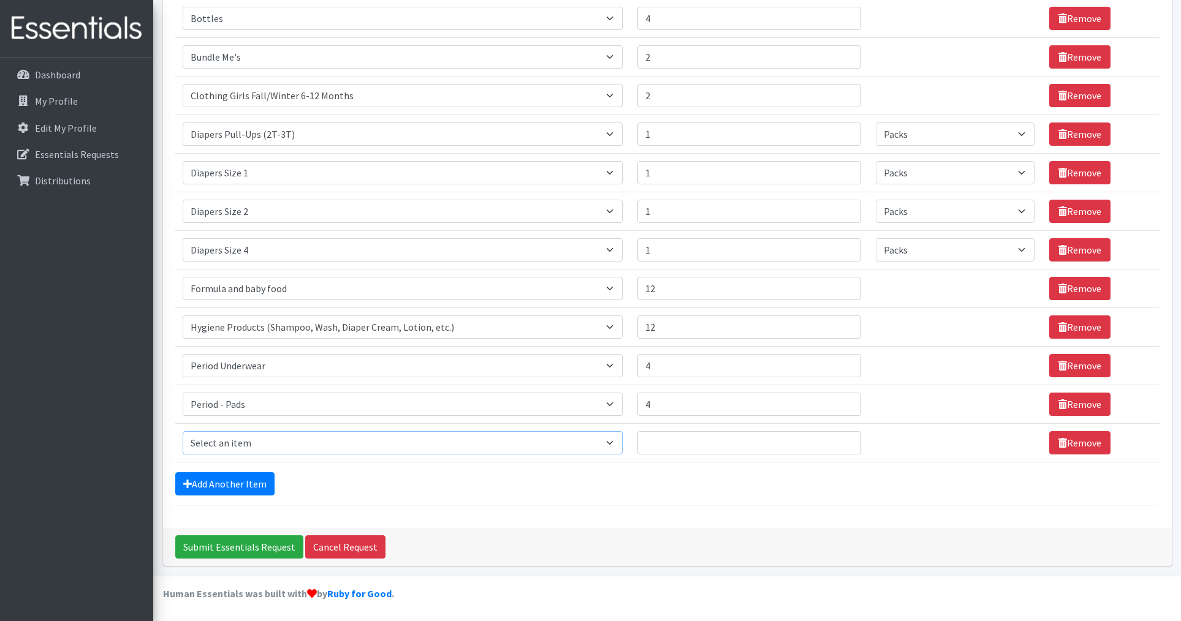
click at [236, 431] on select "Select an item # of Children this order will serve # of Individuals Living in H…" at bounding box center [403, 442] width 441 height 23
select select "11410"
click at [183, 431] on select "Select an item # of Children this order will serve # of Individuals Living in H…" at bounding box center [403, 442] width 441 height 23
click at [700, 441] on input "Quantity" at bounding box center [748, 442] width 223 height 23
type input "1"
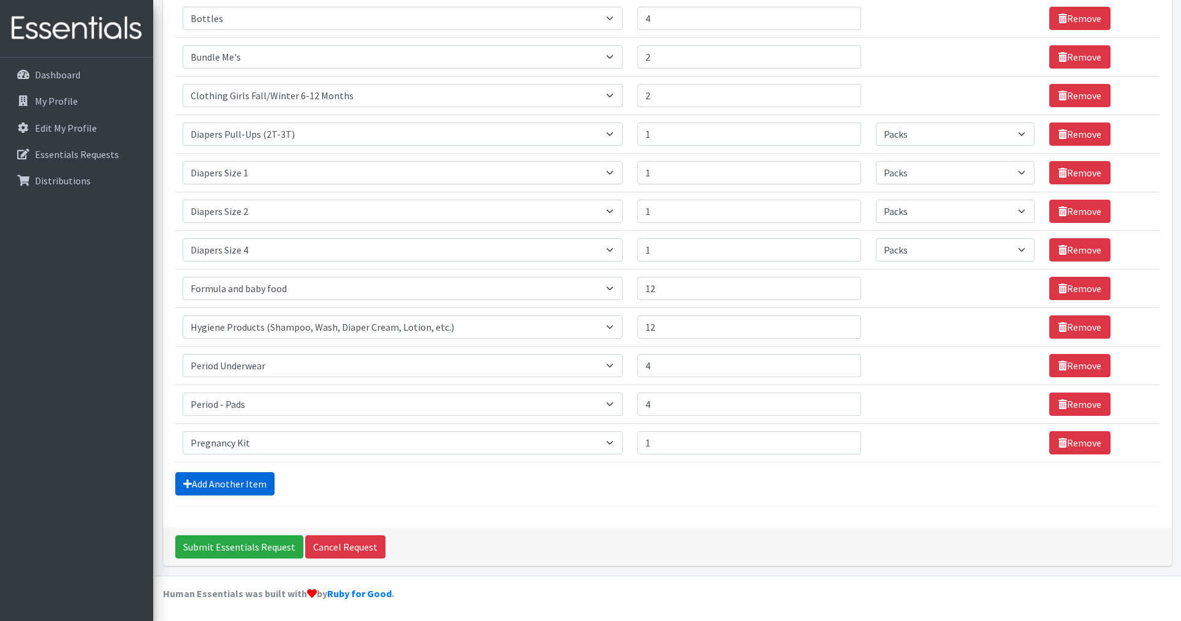
click at [230, 480] on link "Add Another Item" at bounding box center [224, 483] width 99 height 23
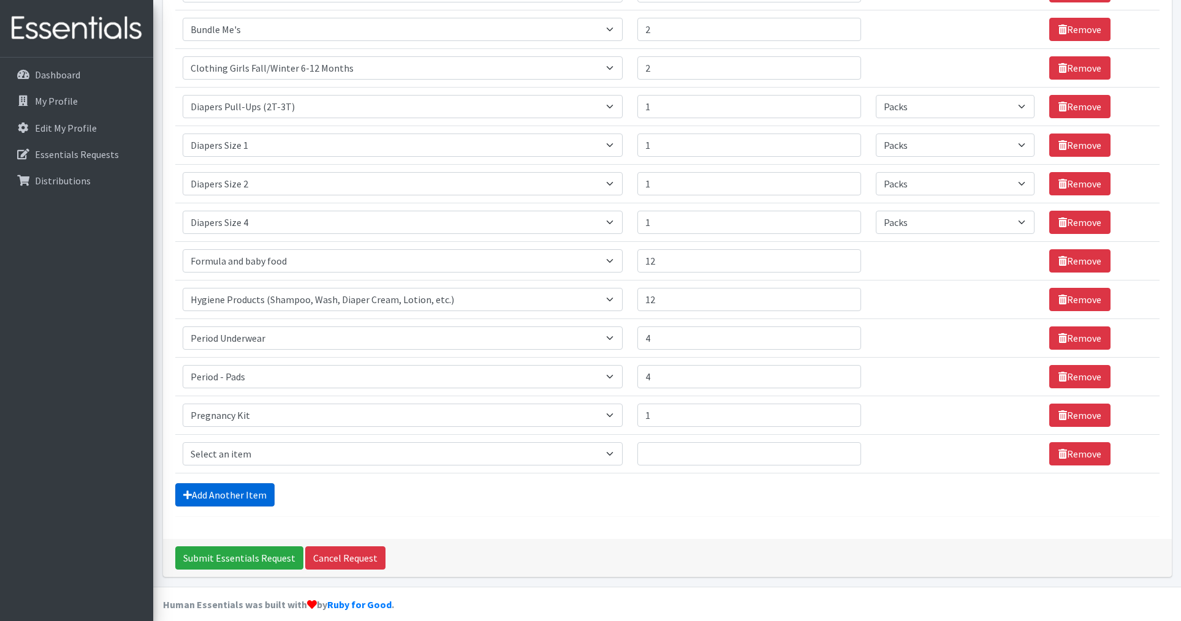
scroll to position [346, 0]
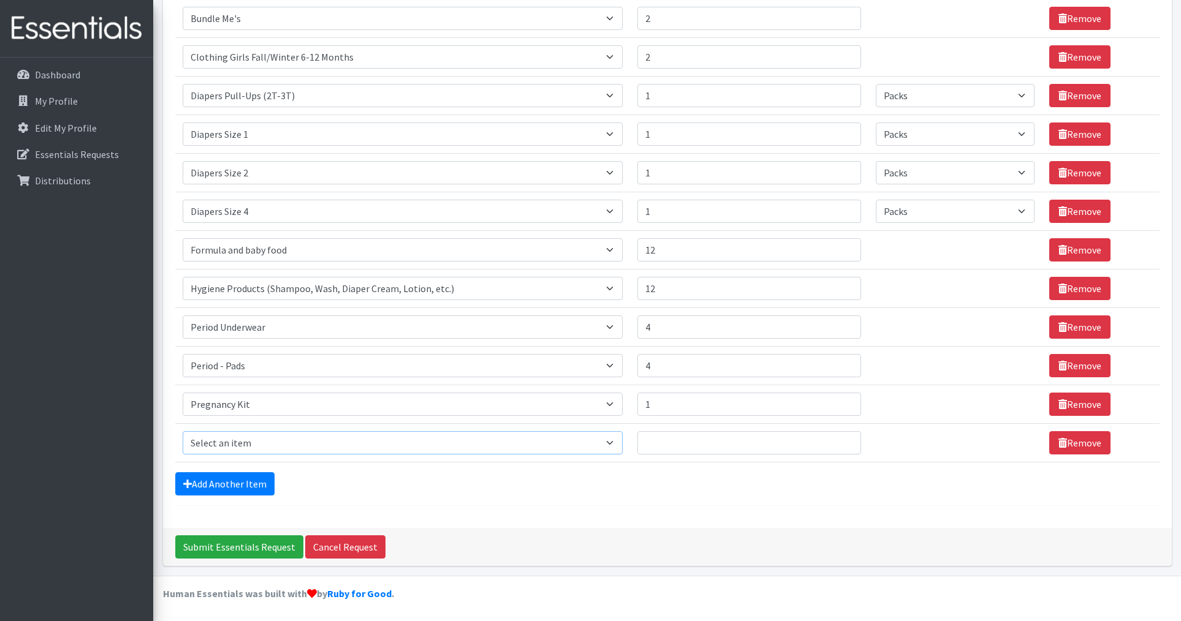
click at [268, 445] on select "Select an item # of Children this order will serve # of Individuals Living in H…" at bounding box center [403, 442] width 441 height 23
select select "1978"
click at [183, 431] on select "Select an item # of Children this order will serve # of Individuals Living in H…" at bounding box center [403, 442] width 441 height 23
click at [738, 433] on input "Quantity" at bounding box center [748, 442] width 223 height 23
type input "2"
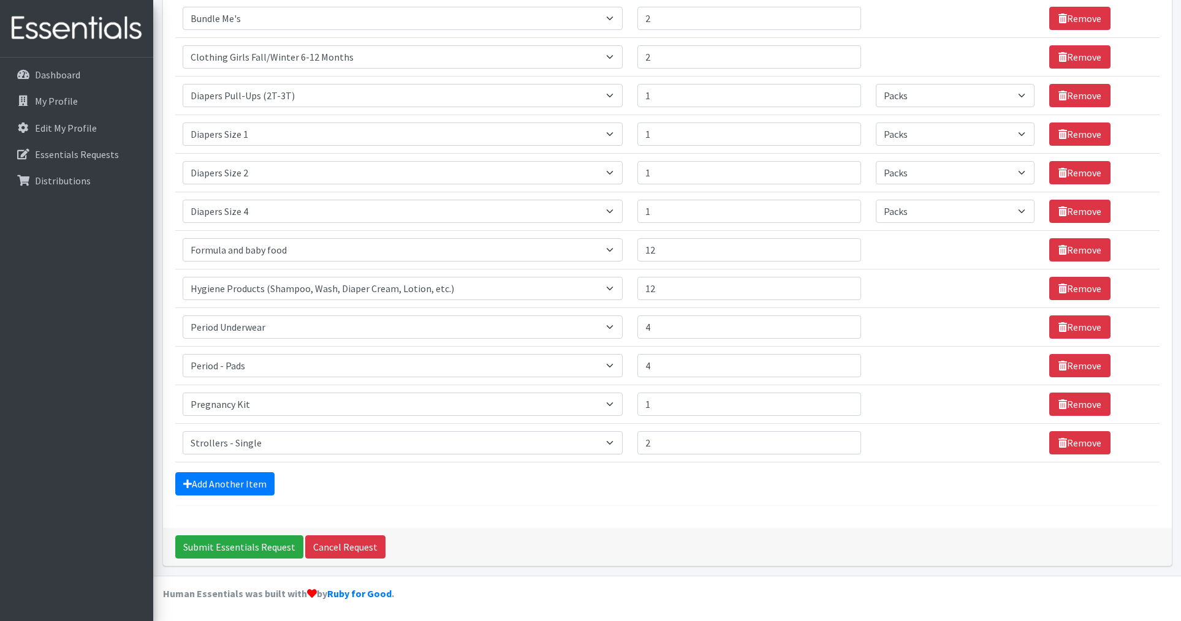
click at [251, 470] on form "Comments: Item Requested Quantity Units (if applicable) Item Requested Select a…" at bounding box center [667, 126] width 984 height 760
click at [241, 480] on link "Add Another Item" at bounding box center [224, 483] width 99 height 23
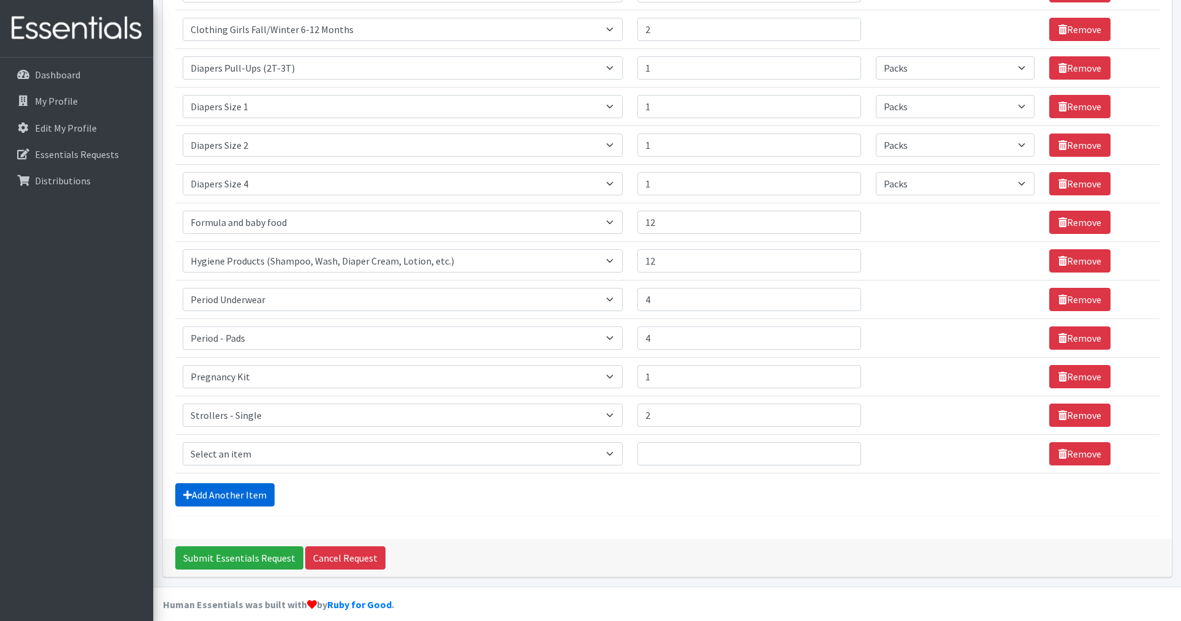
scroll to position [384, 0]
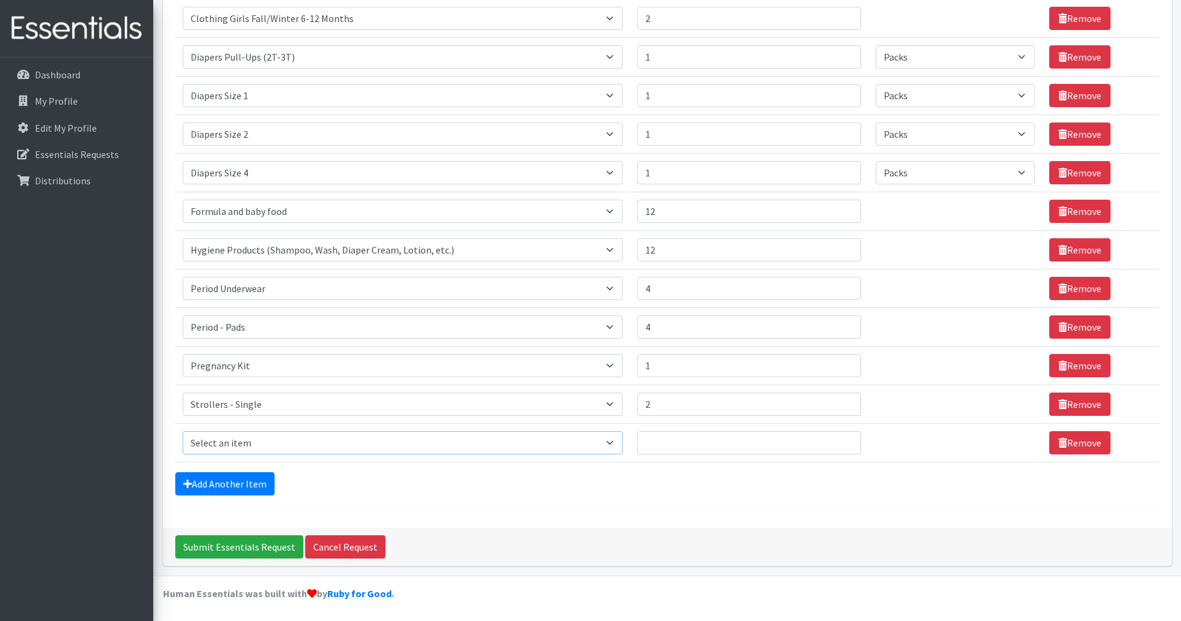
click at [262, 442] on select "Select an item # of Children this order will serve # of Individuals Living in H…" at bounding box center [403, 442] width 441 height 23
select select "5732"
click at [183, 431] on select "Select an item # of Children this order will serve # of Individuals Living in H…" at bounding box center [403, 442] width 441 height 23
click at [211, 482] on link "Add Another Item" at bounding box center [224, 483] width 99 height 23
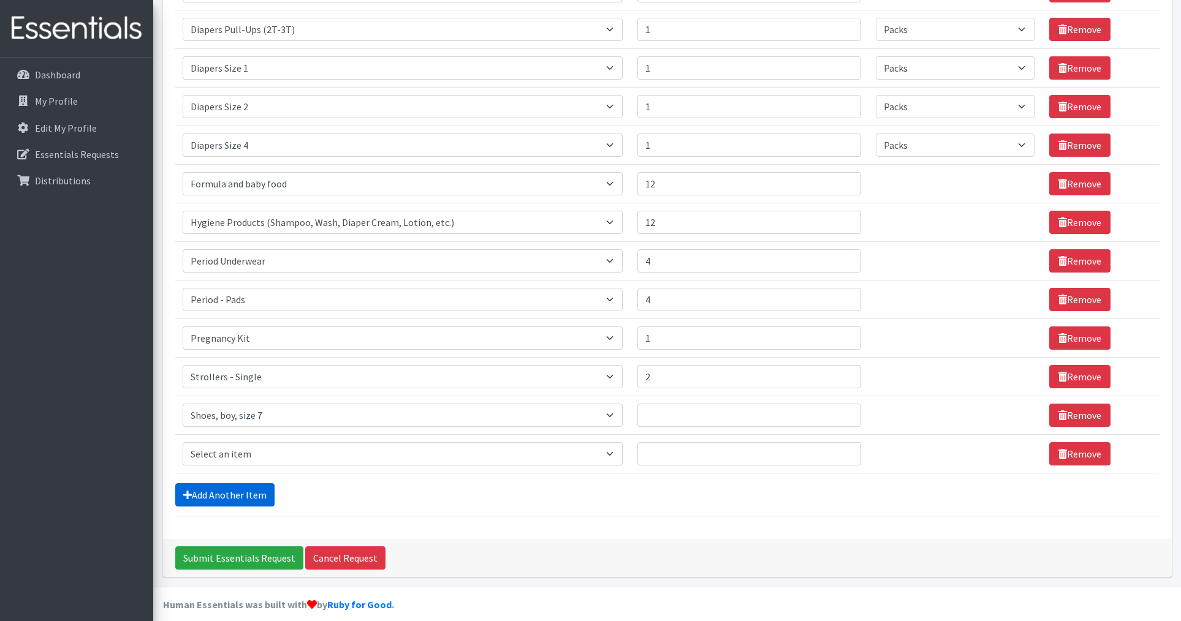
scroll to position [423, 0]
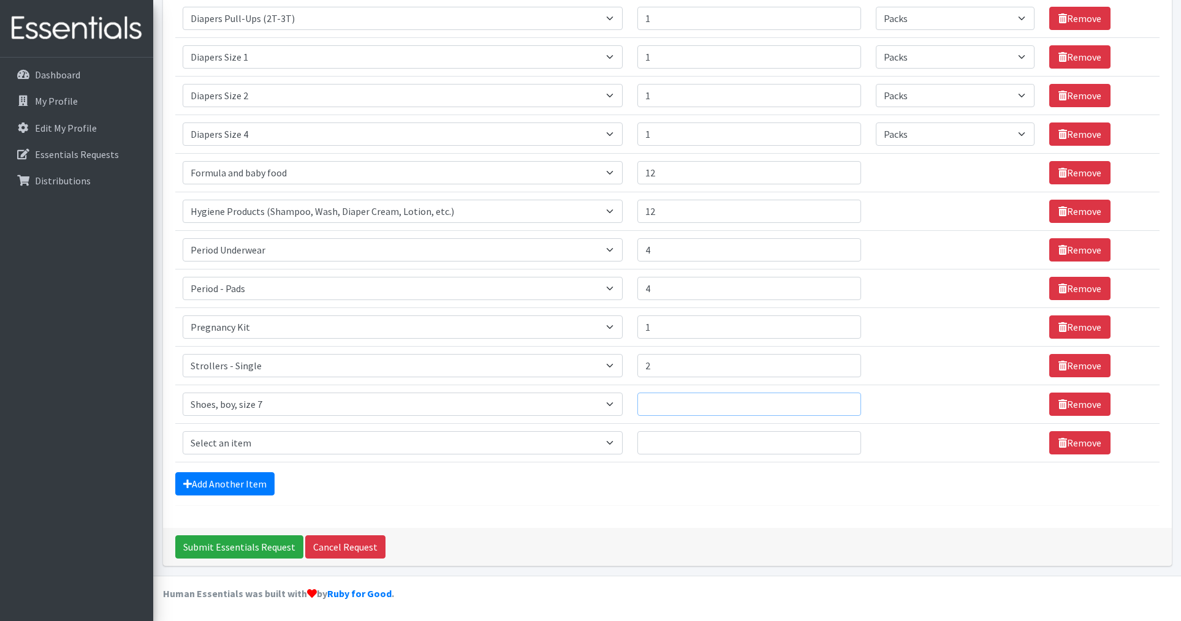
click at [738, 403] on input "Quantity" at bounding box center [748, 404] width 223 height 23
type input "1"
click at [404, 441] on select "Select an item # of Children this order will serve # of Individuals Living in H…" at bounding box center [403, 442] width 441 height 23
select select "5741"
click at [183, 431] on select "Select an item # of Children this order will serve # of Individuals Living in H…" at bounding box center [403, 442] width 441 height 23
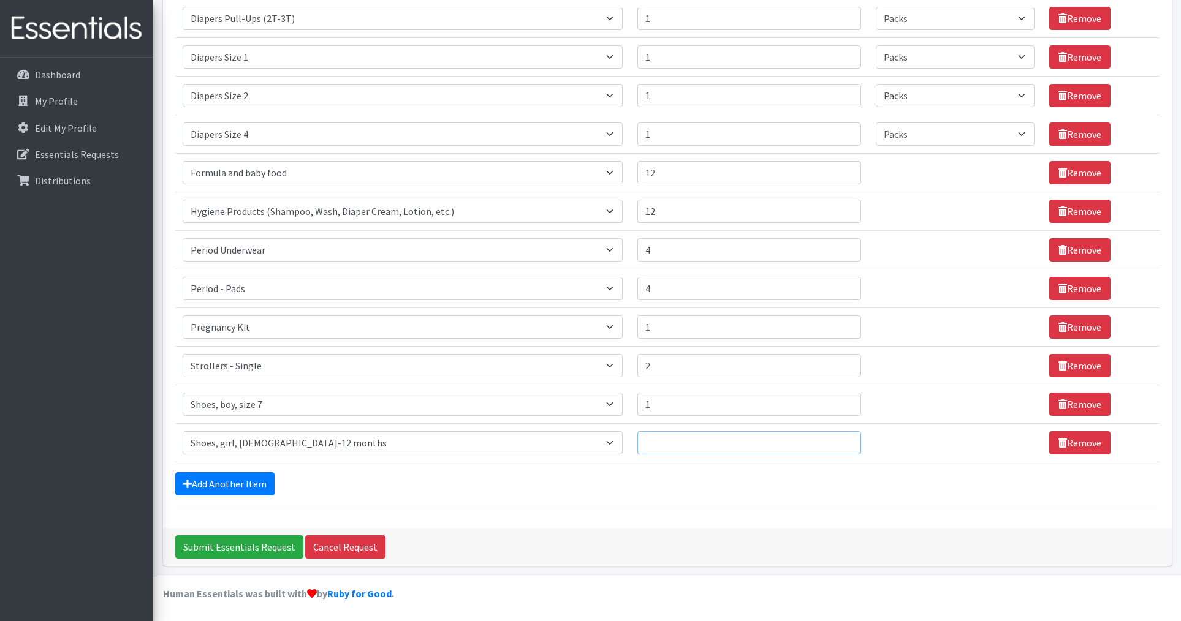
click at [665, 443] on input "Quantity" at bounding box center [748, 442] width 223 height 23
type input "2"
click at [244, 485] on link "Add Another Item" at bounding box center [224, 483] width 99 height 23
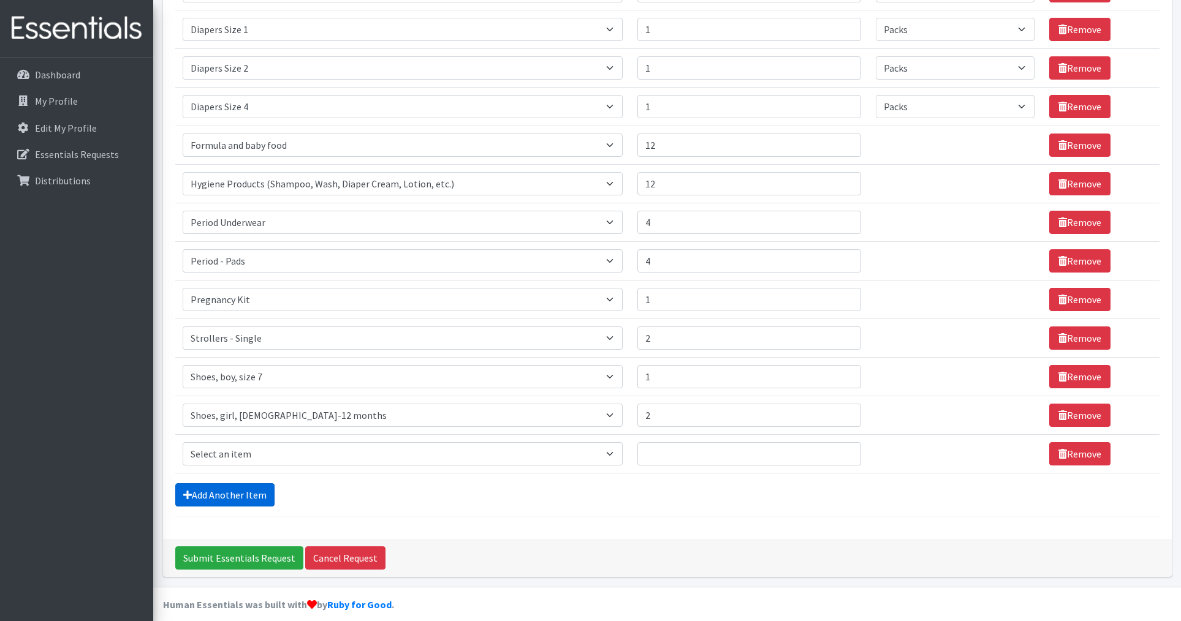
scroll to position [461, 0]
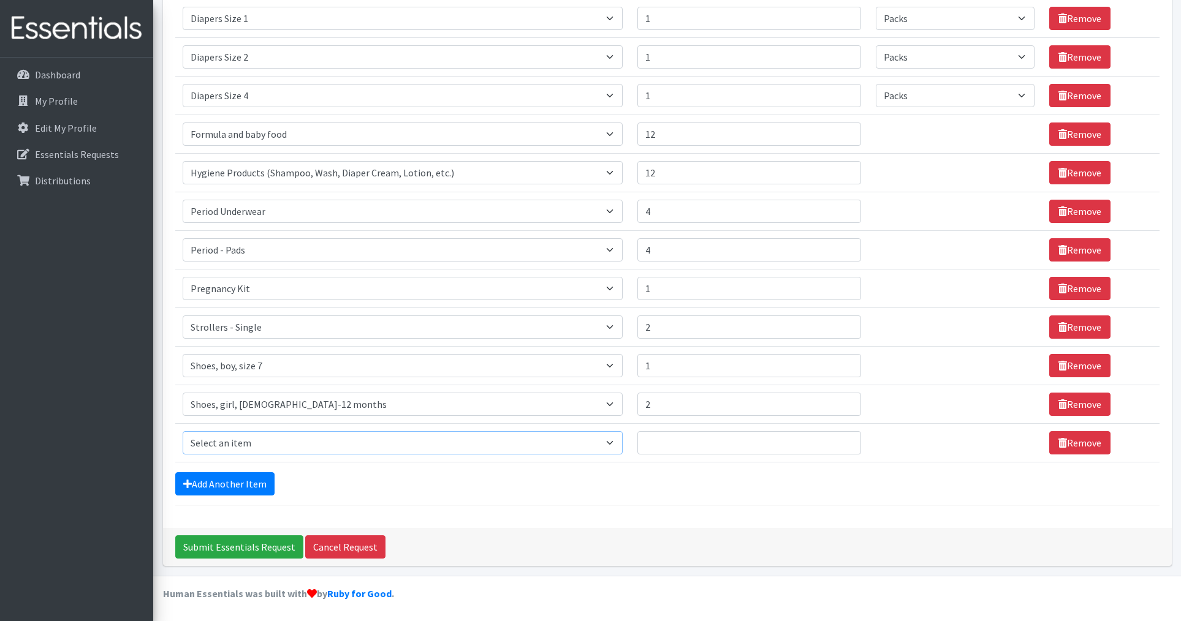
click at [253, 445] on select "Select an item # of Children this order will serve # of Individuals Living in H…" at bounding box center [403, 442] width 441 height 23
select select "5740"
click at [183, 431] on select "Select an item # of Children this order will serve # of Individuals Living in H…" at bounding box center [403, 442] width 441 height 23
click at [720, 442] on input "Quantity" at bounding box center [748, 442] width 223 height 23
type input "1"
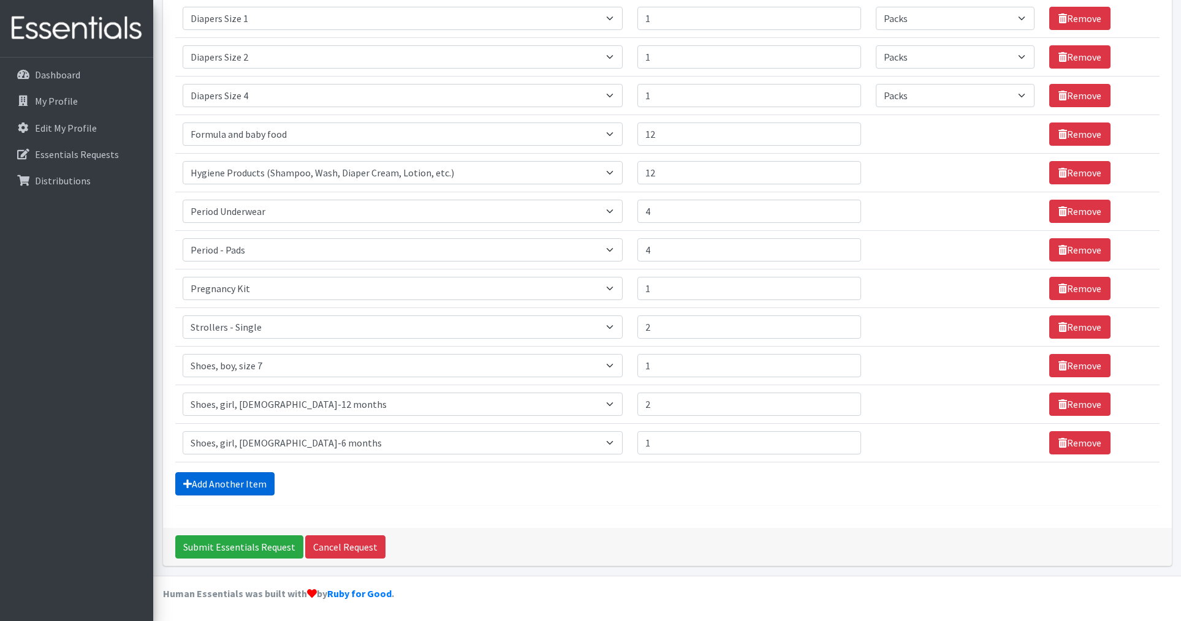
click at [249, 485] on link "Add Another Item" at bounding box center [224, 483] width 99 height 23
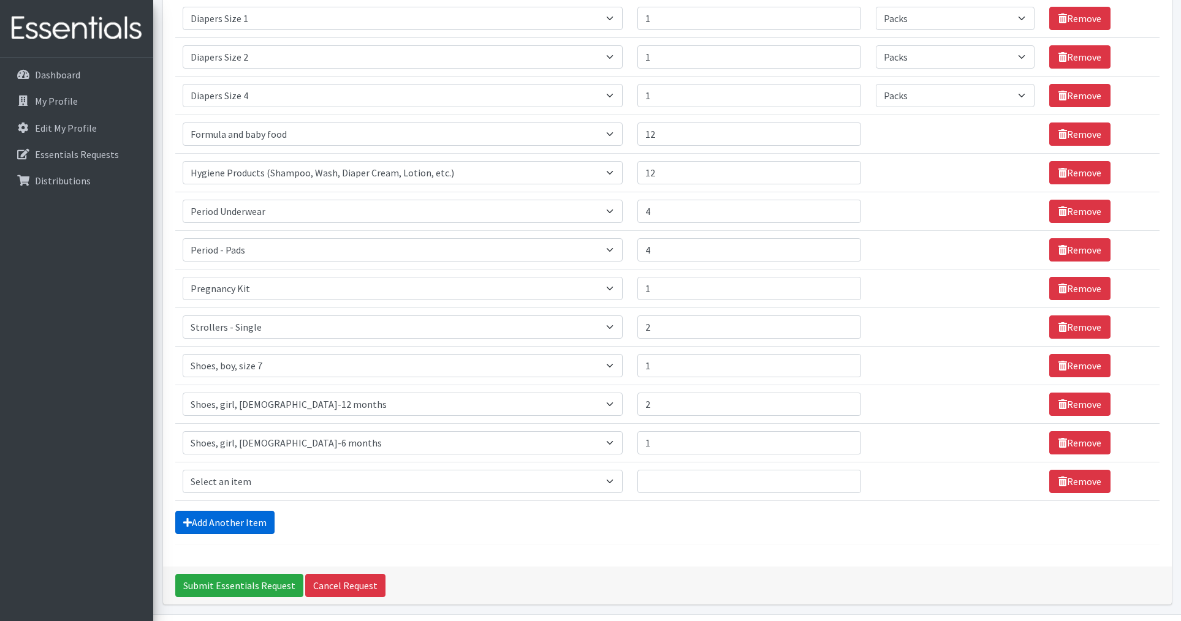
scroll to position [500, 0]
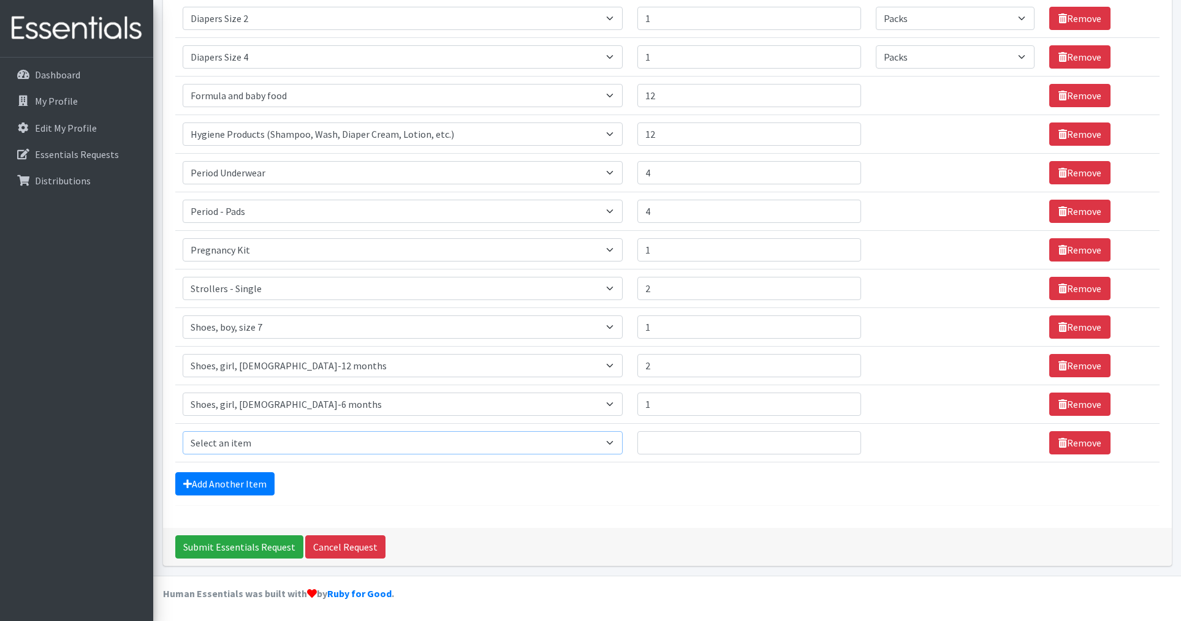
click at [320, 439] on select "Select an item # of Children this order will serve # of Individuals Living in H…" at bounding box center [403, 442] width 441 height 23
select select "1929"
click at [183, 431] on select "Select an item # of Children this order will serve # of Individuals Living in H…" at bounding box center [403, 442] width 441 height 23
click at [665, 446] on input "Quantity" at bounding box center [748, 442] width 223 height 23
type input "12"
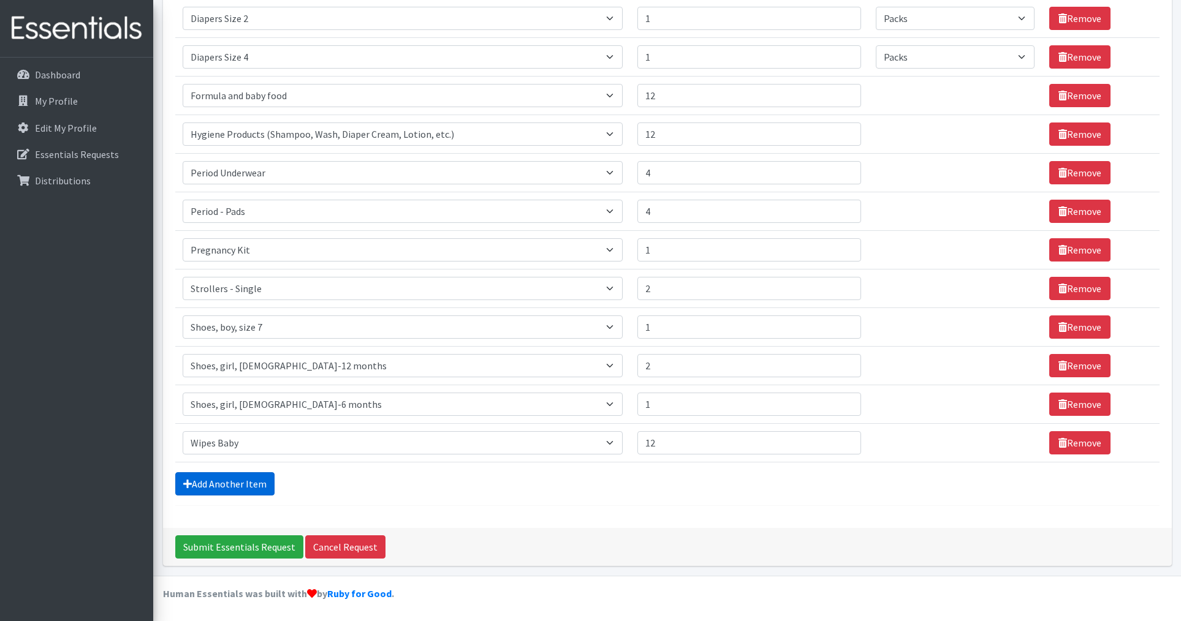
click at [238, 481] on link "Add Another Item" at bounding box center [224, 483] width 99 height 23
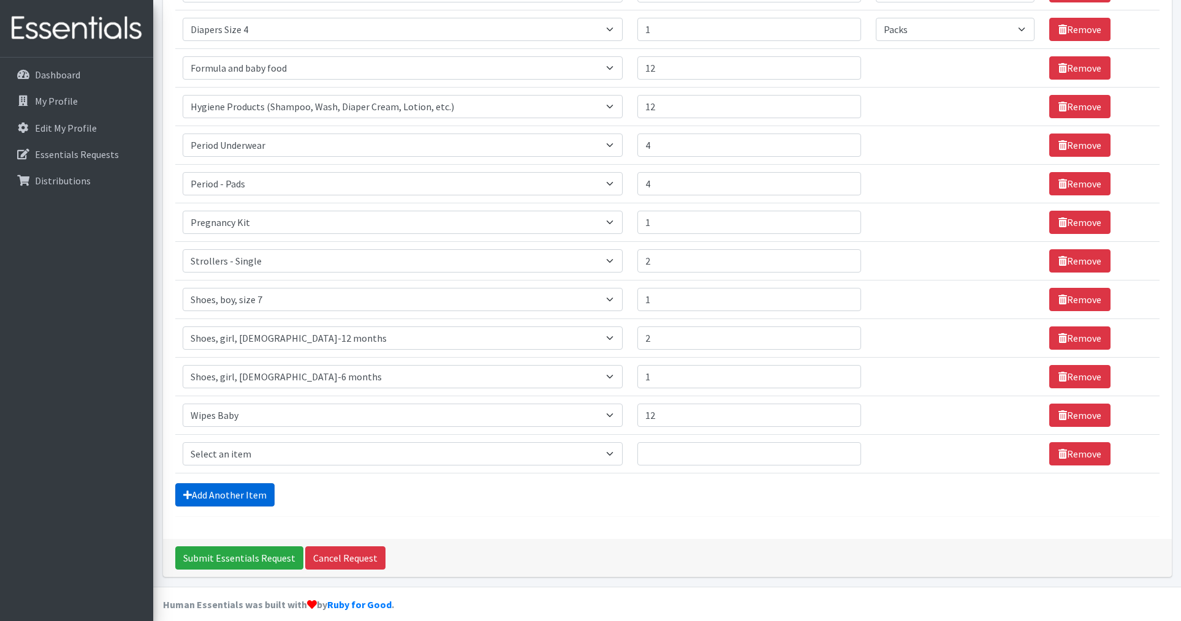
scroll to position [539, 0]
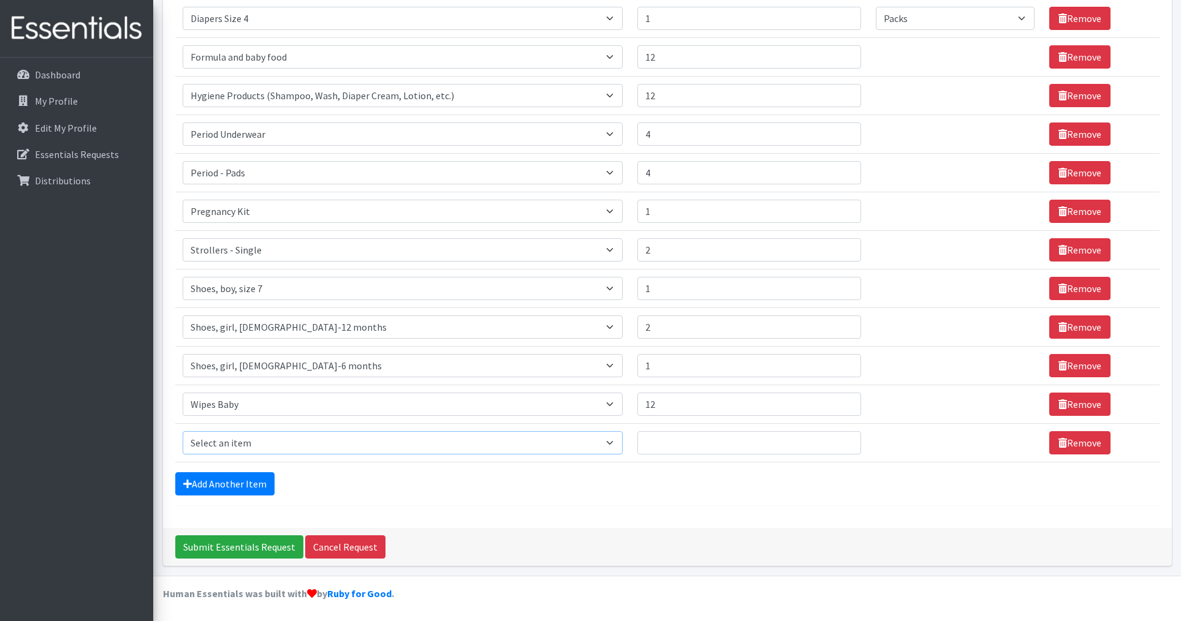
click at [263, 439] on select "Select an item # of Children this order will serve # of Individuals Living in H…" at bounding box center [403, 442] width 441 height 23
select select "6264"
click at [183, 431] on select "Select an item # of Children this order will serve # of Individuals Living in H…" at bounding box center [403, 442] width 441 height 23
click at [690, 444] on input "Quantity" at bounding box center [748, 442] width 223 height 23
type input "4"
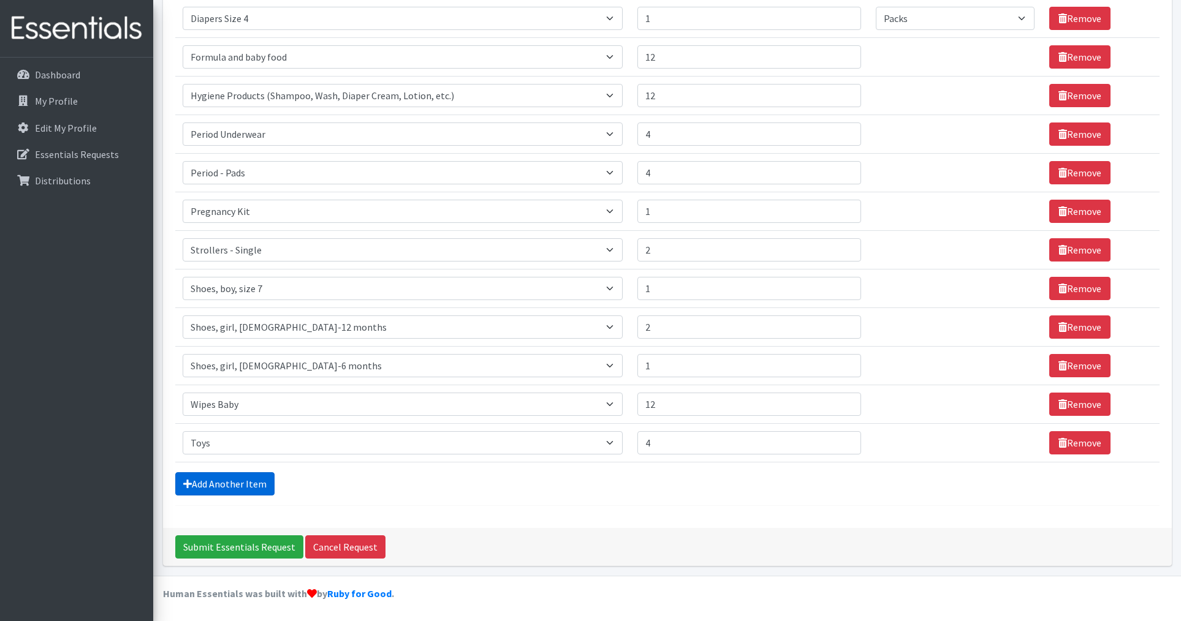
click at [241, 491] on link "Add Another Item" at bounding box center [224, 483] width 99 height 23
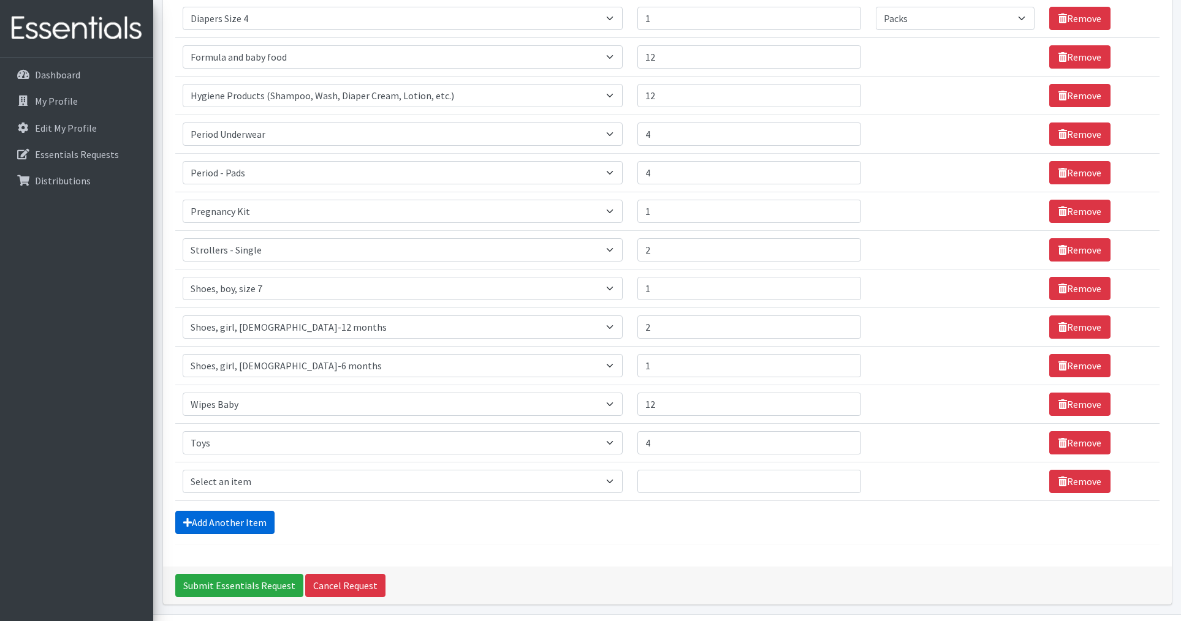
scroll to position [577, 0]
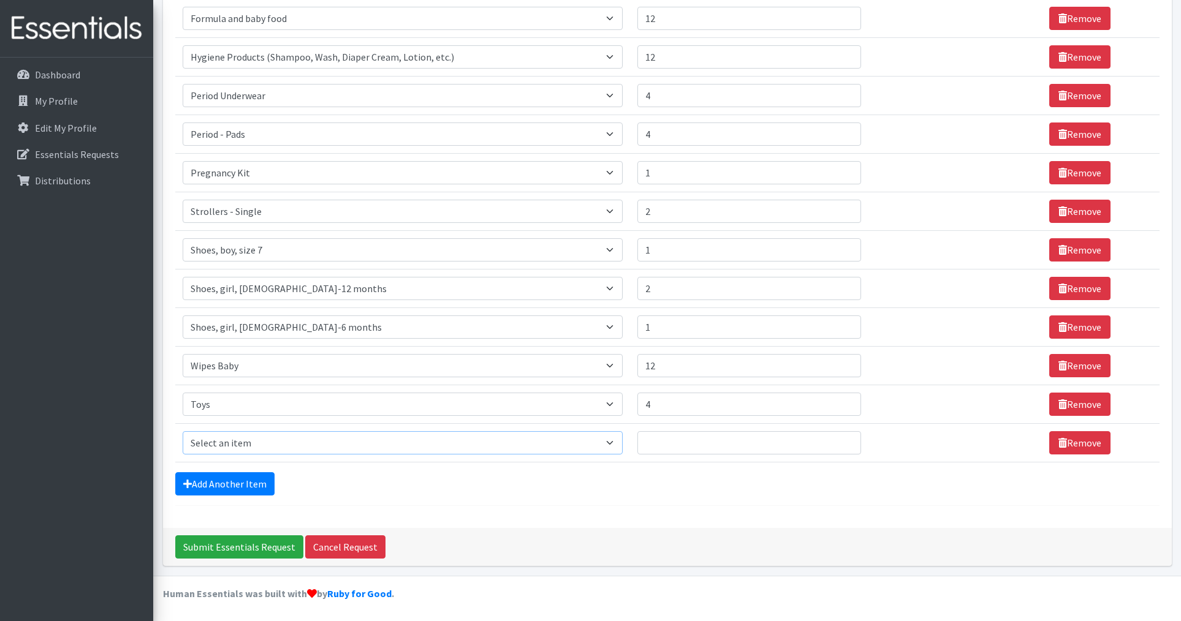
click at [234, 434] on select "Select an item # of Children this order will serve # of Individuals Living in H…" at bounding box center [403, 442] width 441 height 23
click at [1060, 439] on link "Remove" at bounding box center [1079, 442] width 61 height 23
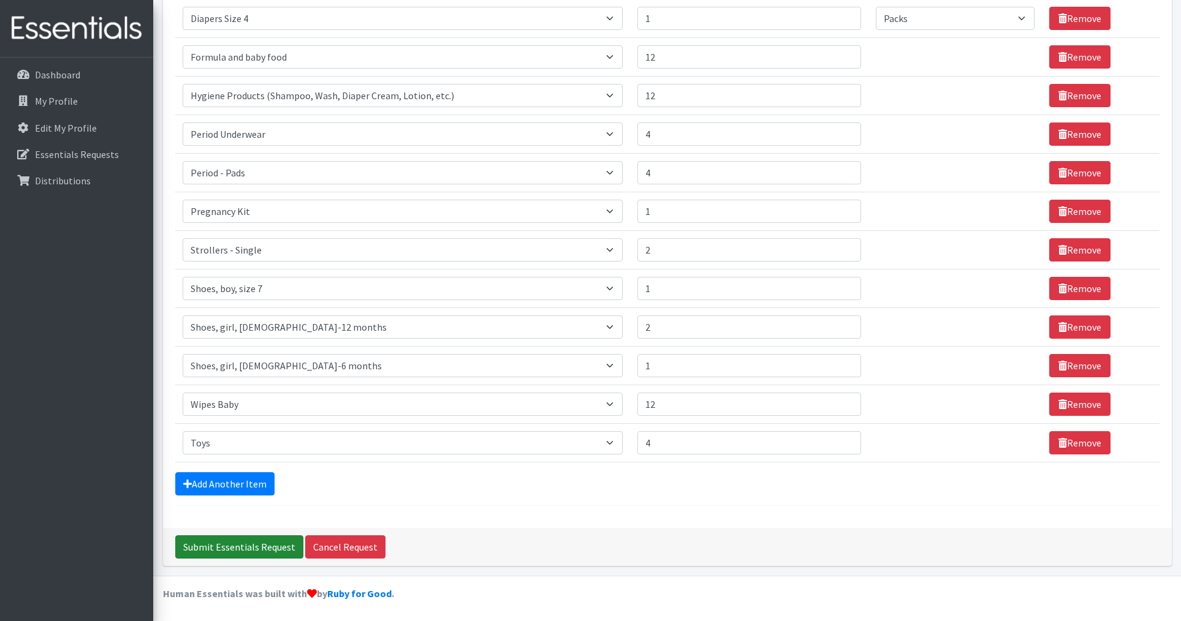
click at [216, 546] on input "Submit Essentials Request" at bounding box center [239, 547] width 128 height 23
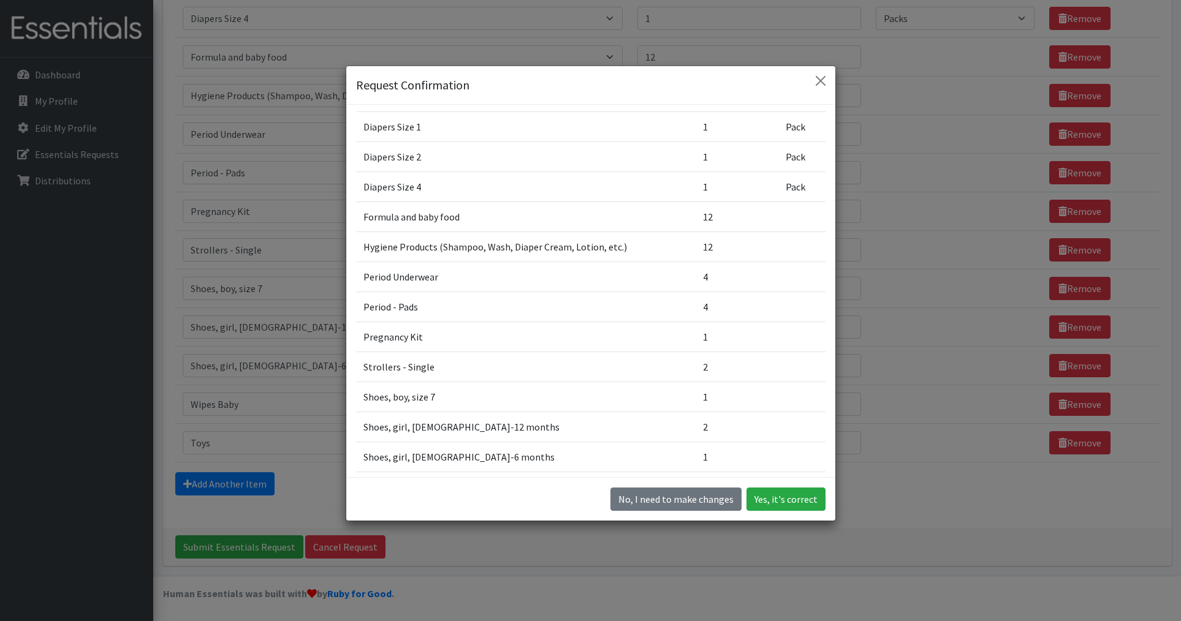
scroll to position [361, 0]
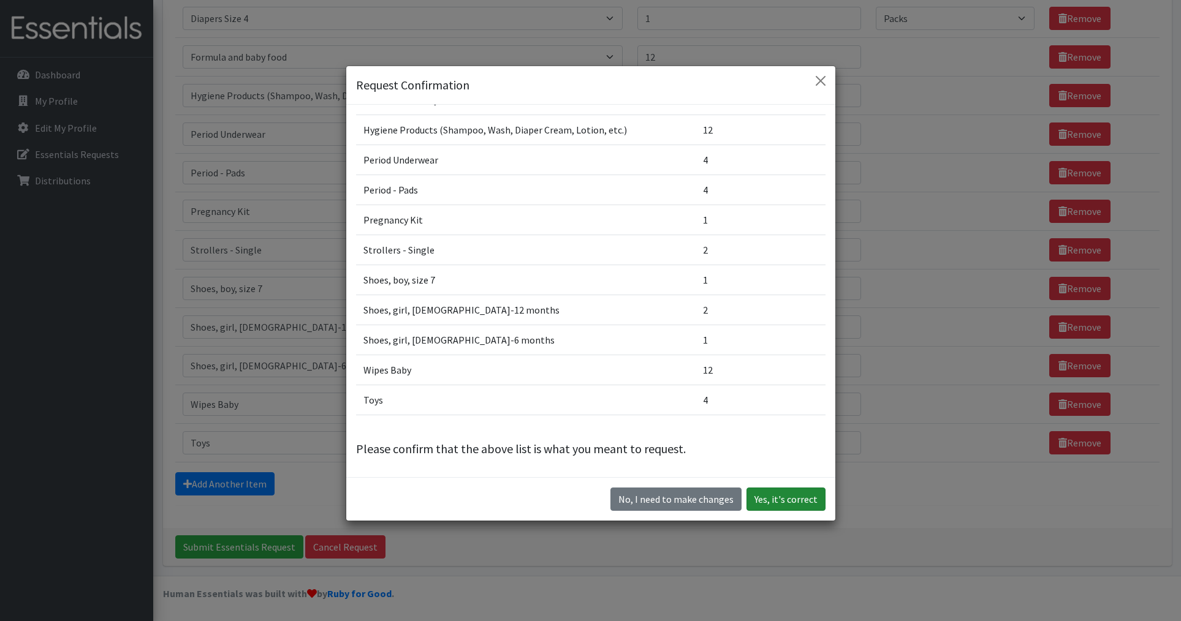
click at [780, 498] on button "Yes, it's correct" at bounding box center [785, 499] width 79 height 23
